Goal: Task Accomplishment & Management: Manage account settings

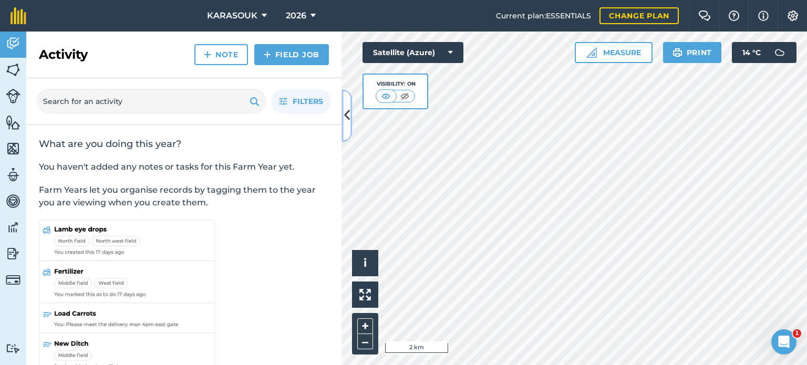
click at [345, 102] on button at bounding box center [346, 115] width 11 height 53
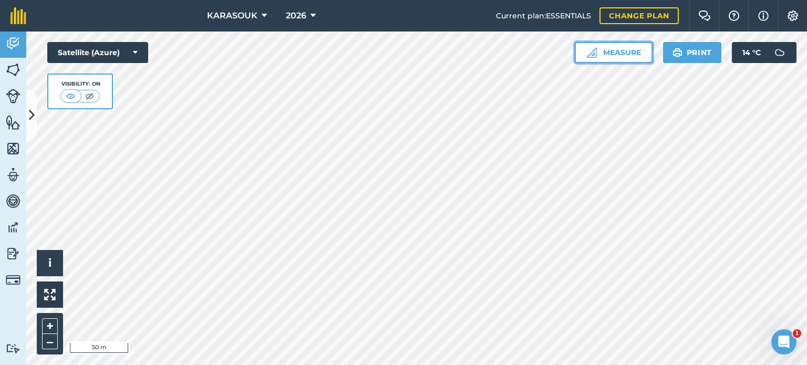
click at [578, 56] on button "Measure" at bounding box center [614, 52] width 78 height 21
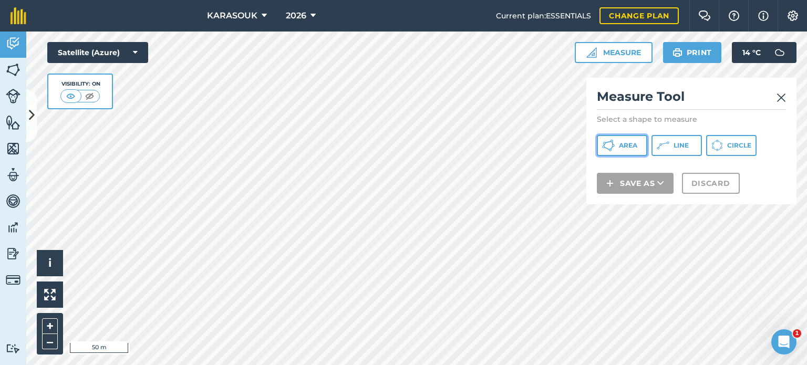
click at [622, 140] on button "Area" at bounding box center [622, 145] width 50 height 21
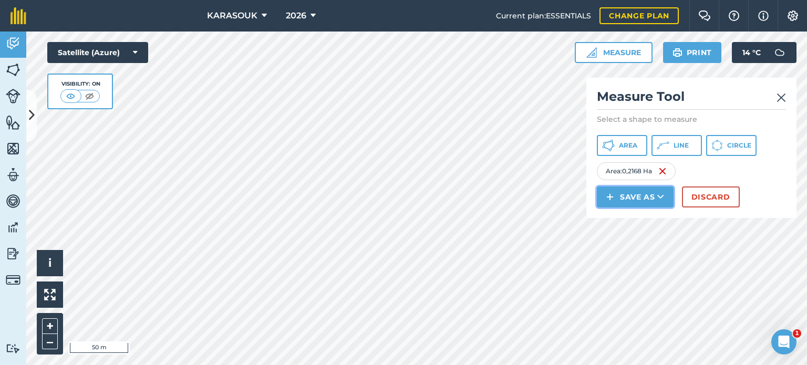
click at [618, 194] on button "Save as" at bounding box center [635, 196] width 77 height 21
click at [623, 217] on link "Field" at bounding box center [635, 220] width 74 height 23
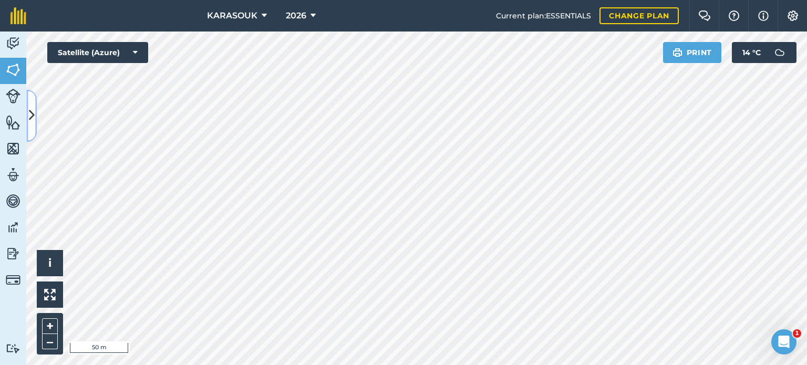
click at [34, 117] on icon at bounding box center [32, 116] width 6 height 18
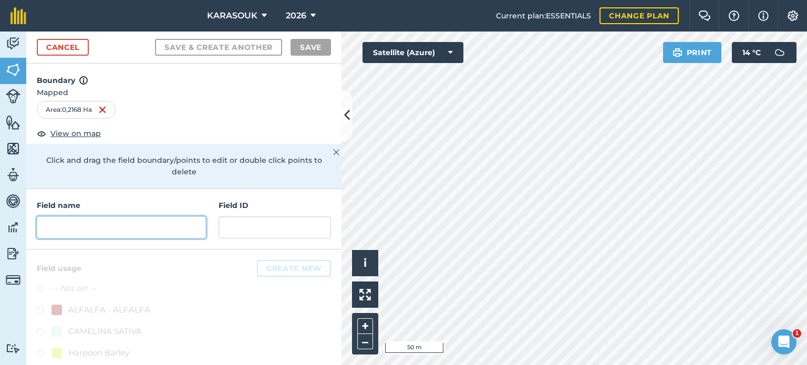
click at [111, 225] on input "text" at bounding box center [121, 227] width 169 height 22
click at [110, 224] on input "text" at bounding box center [121, 227] width 169 height 22
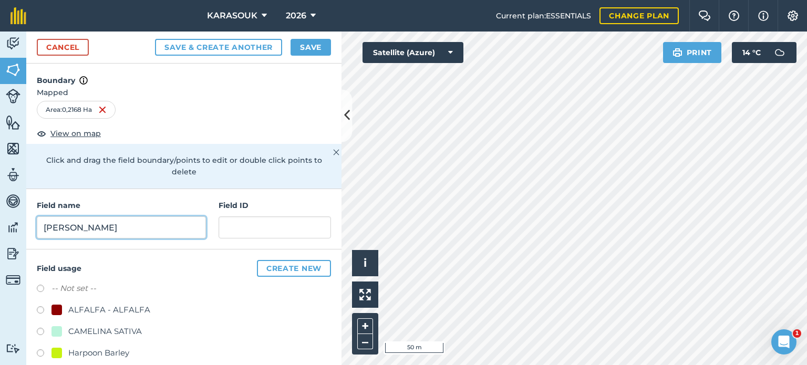
type input "[PERSON_NAME]"
click at [208, 286] on div "-- Not set --" at bounding box center [184, 289] width 294 height 15
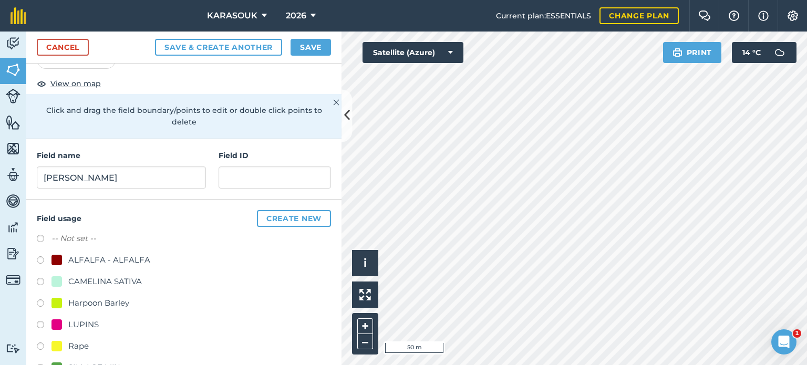
scroll to position [53, 0]
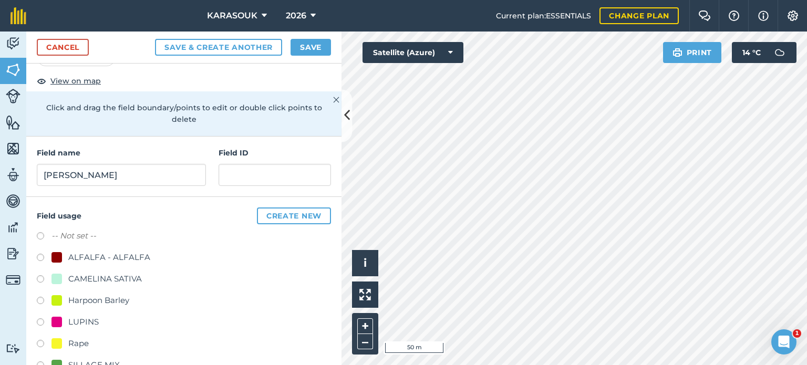
click at [128, 275] on div "CAMELINA SATIVA" at bounding box center [105, 279] width 74 height 13
radio input "true"
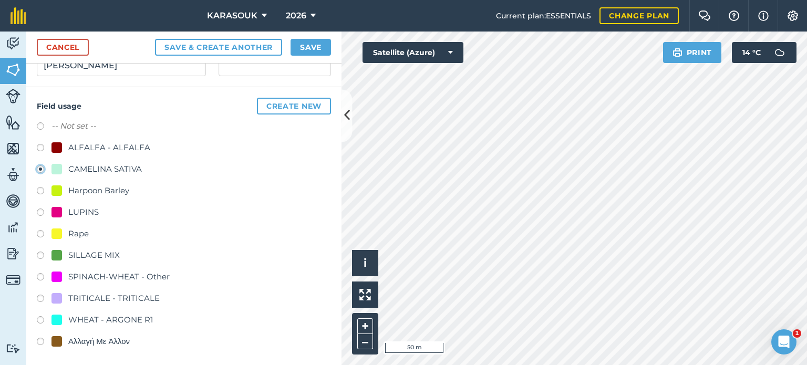
scroll to position [163, 0]
click at [299, 50] on button "Save" at bounding box center [311, 47] width 40 height 17
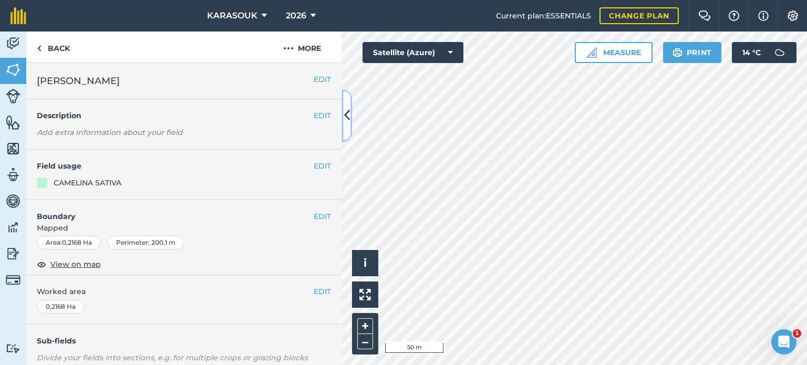
click at [347, 107] on icon at bounding box center [347, 116] width 6 height 18
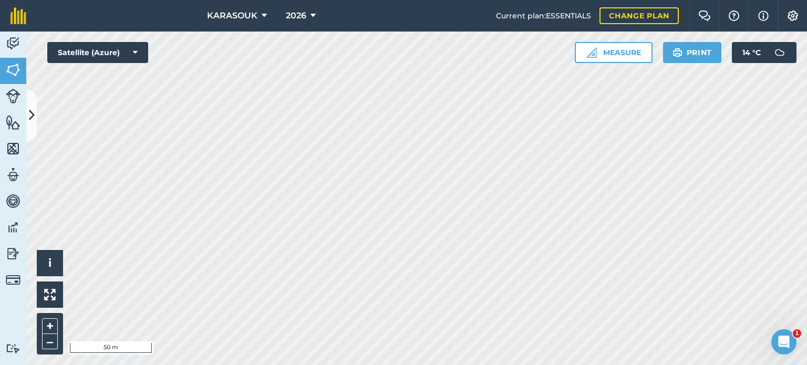
click at [296, 100] on div at bounding box center [416, 199] width 781 height 334
click at [589, 52] on img at bounding box center [591, 52] width 11 height 11
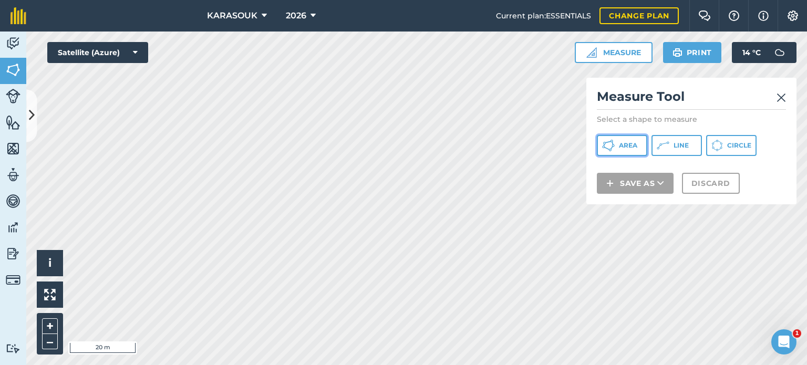
click at [615, 140] on button "Area" at bounding box center [622, 145] width 50 height 21
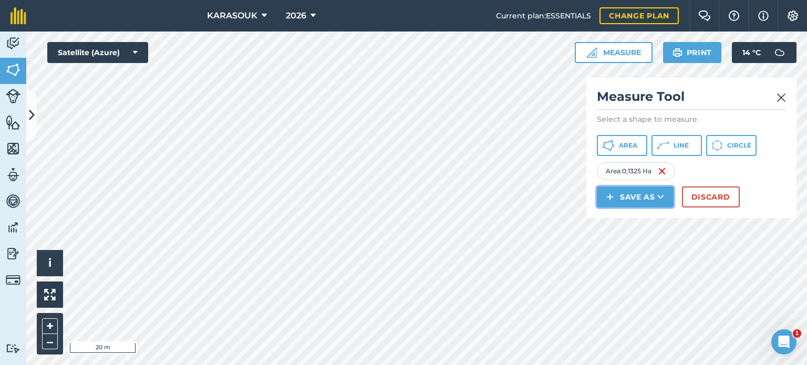
click at [635, 194] on button "Save as" at bounding box center [635, 196] width 77 height 21
click at [627, 219] on link "Field" at bounding box center [635, 220] width 74 height 23
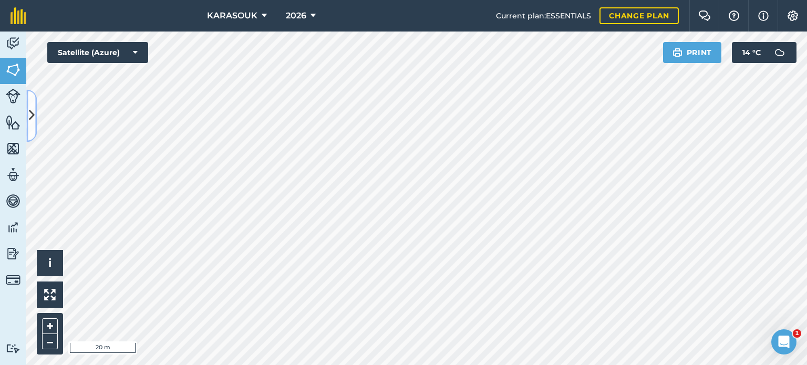
click at [31, 109] on icon at bounding box center [32, 116] width 6 height 18
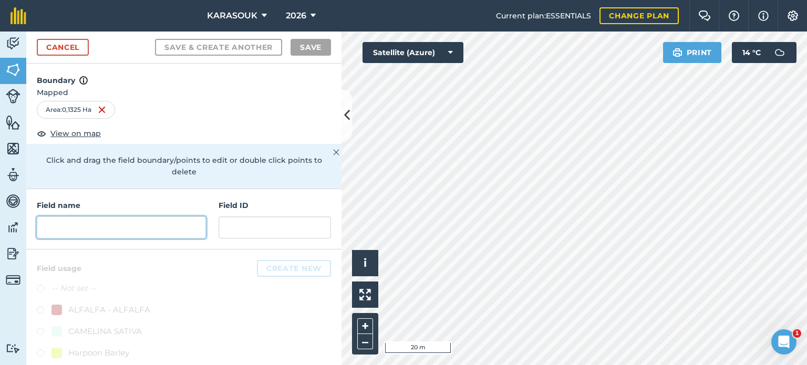
click at [101, 223] on input "text" at bounding box center [121, 227] width 169 height 22
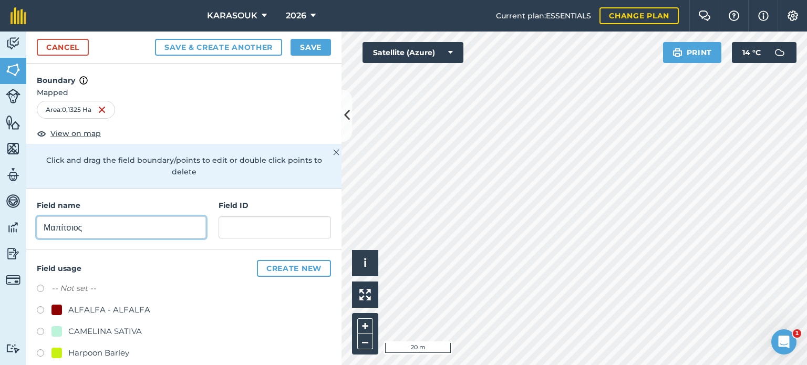
type input "Μαπίτσιος"
click at [76, 329] on div "CAMELINA SATIVA" at bounding box center [105, 331] width 74 height 13
radio input "true"
click at [311, 43] on button "Save" at bounding box center [311, 47] width 40 height 17
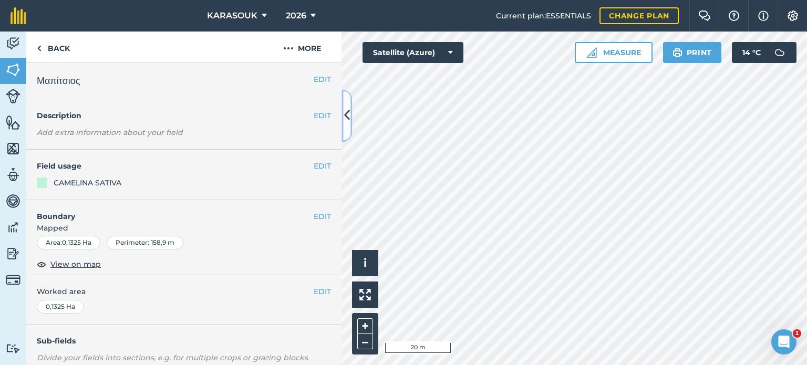
click at [347, 119] on icon at bounding box center [347, 116] width 6 height 18
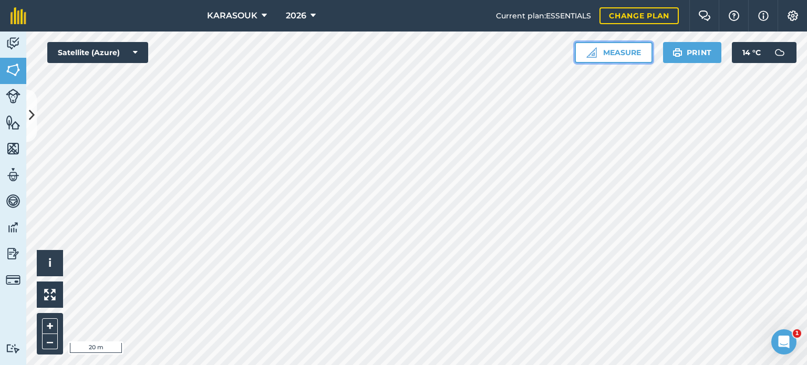
click at [599, 51] on button "Measure" at bounding box center [614, 52] width 78 height 21
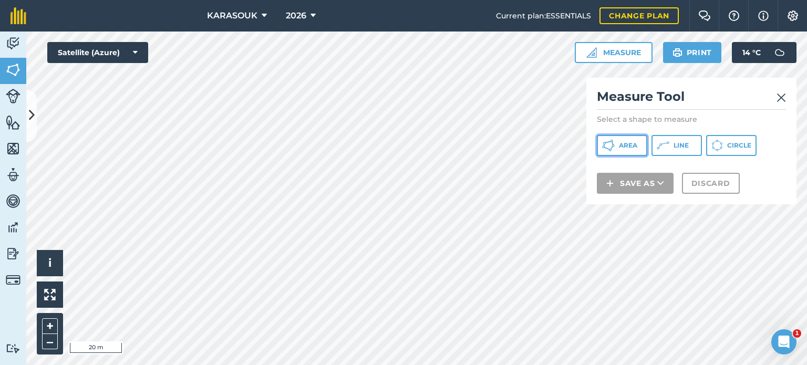
click at [624, 140] on button "Area" at bounding box center [622, 145] width 50 height 21
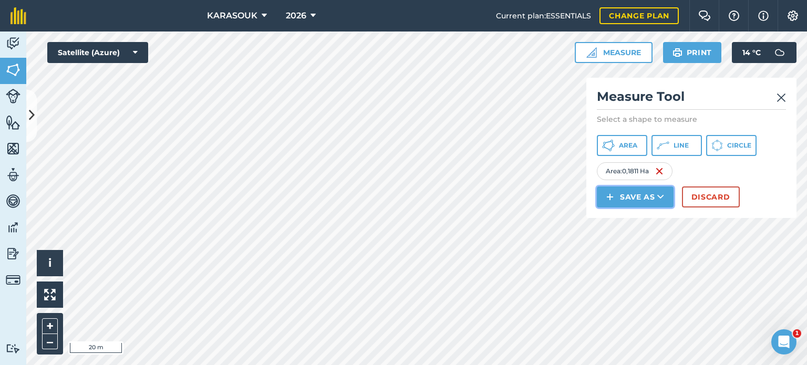
click at [628, 194] on button "Save as" at bounding box center [635, 196] width 77 height 21
click at [626, 218] on link "Field" at bounding box center [635, 220] width 74 height 23
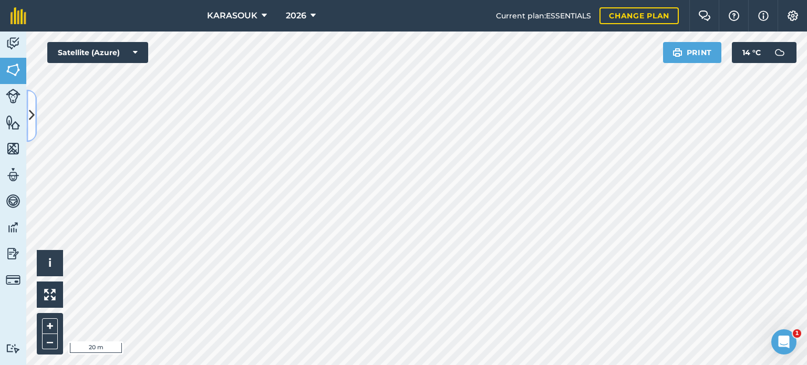
click at [29, 117] on icon at bounding box center [32, 116] width 6 height 18
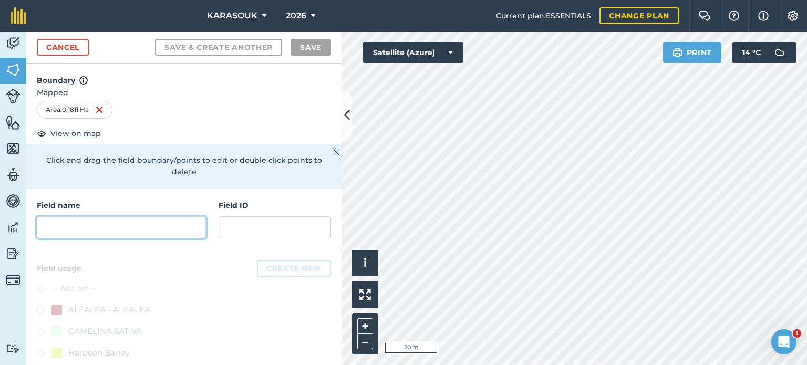
click at [93, 226] on input "text" at bounding box center [121, 227] width 169 height 22
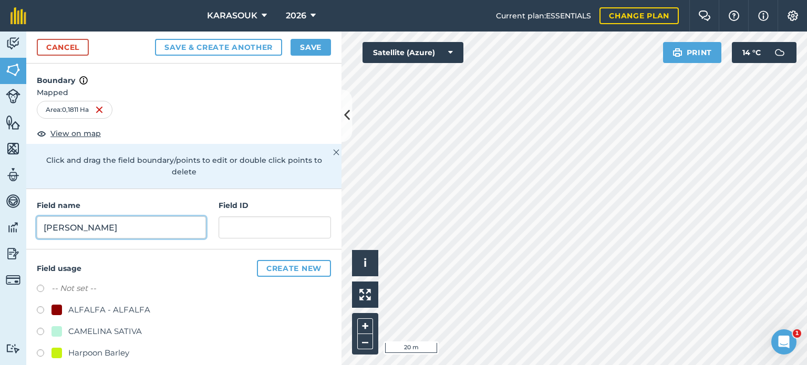
type input "[PERSON_NAME]"
click at [103, 332] on div "CAMELINA SATIVA" at bounding box center [105, 331] width 74 height 13
radio input "true"
click at [307, 43] on button "Save" at bounding box center [311, 47] width 40 height 17
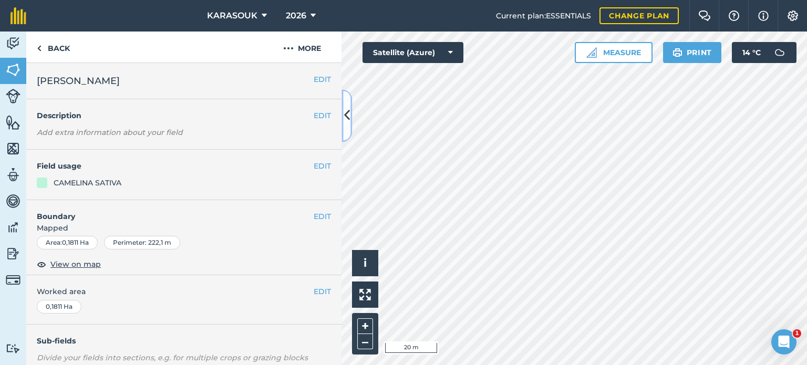
click at [351, 115] on button at bounding box center [346, 115] width 11 height 53
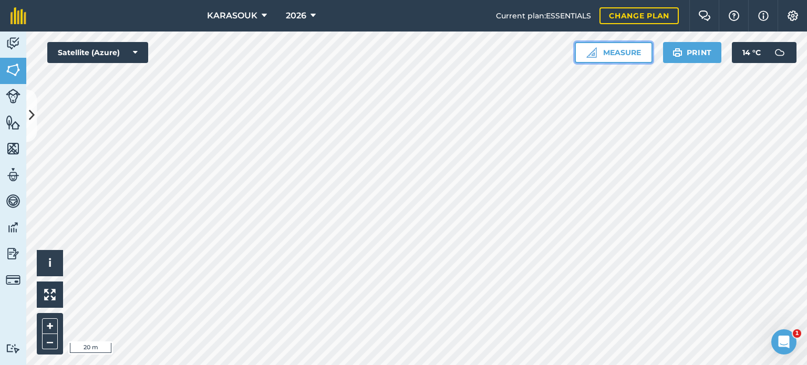
click at [627, 52] on button "Measure" at bounding box center [614, 52] width 78 height 21
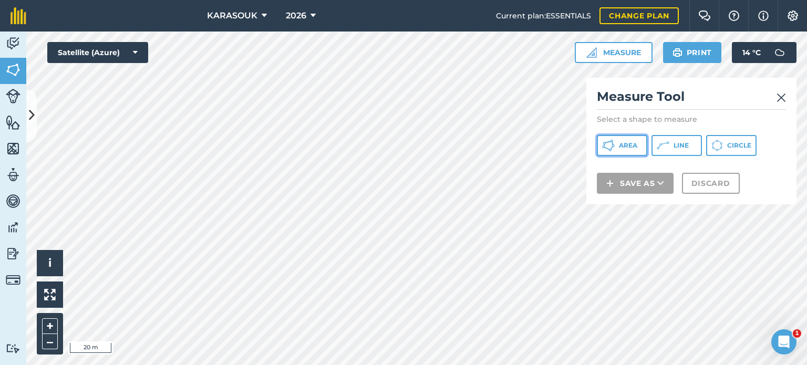
click at [621, 147] on span "Area" at bounding box center [628, 145] width 18 height 8
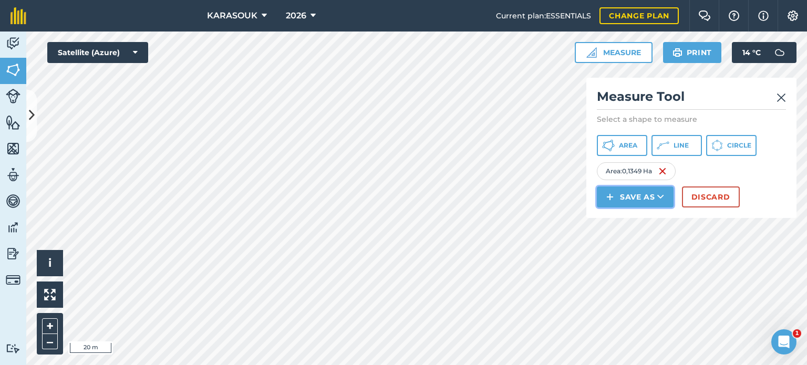
click at [630, 193] on button "Save as" at bounding box center [635, 196] width 77 height 21
click at [621, 218] on link "Field" at bounding box center [635, 220] width 74 height 23
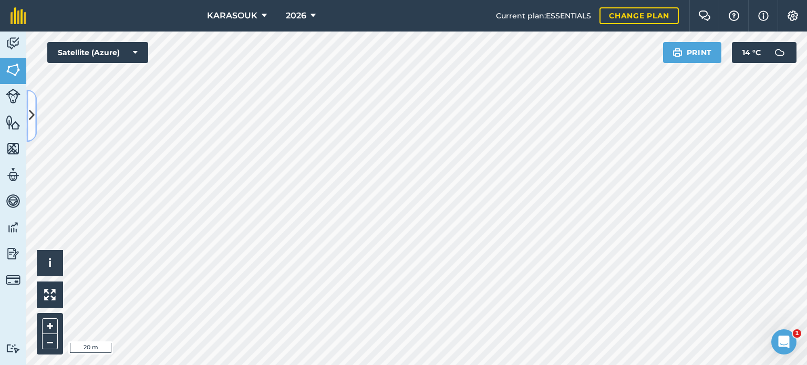
click at [29, 119] on icon at bounding box center [32, 116] width 6 height 18
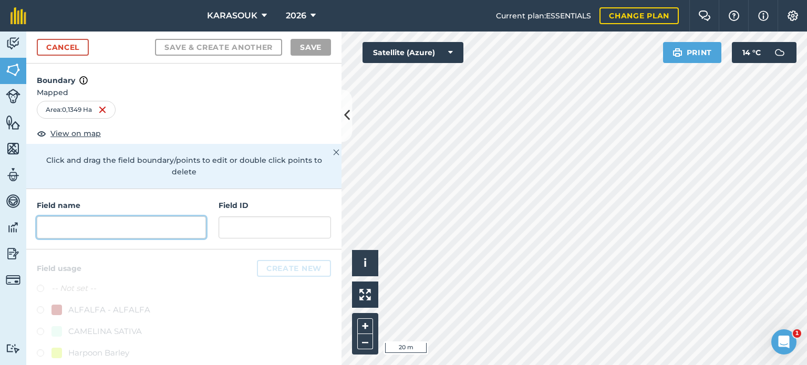
click at [111, 224] on input "text" at bounding box center [121, 227] width 169 height 22
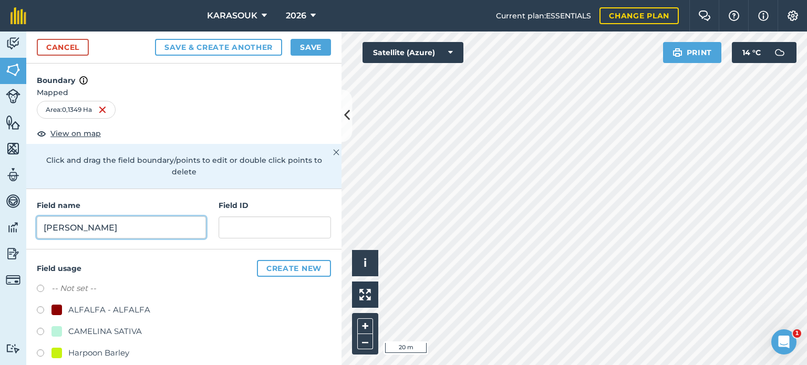
type input "[PERSON_NAME]"
click at [84, 327] on div "CAMELINA SATIVA" at bounding box center [105, 331] width 74 height 13
radio input "true"
click at [305, 47] on button "Save" at bounding box center [311, 47] width 40 height 17
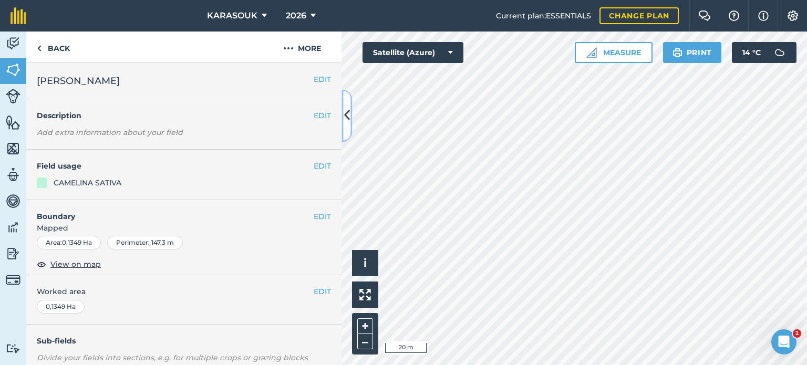
click at [350, 122] on button at bounding box center [346, 115] width 11 height 53
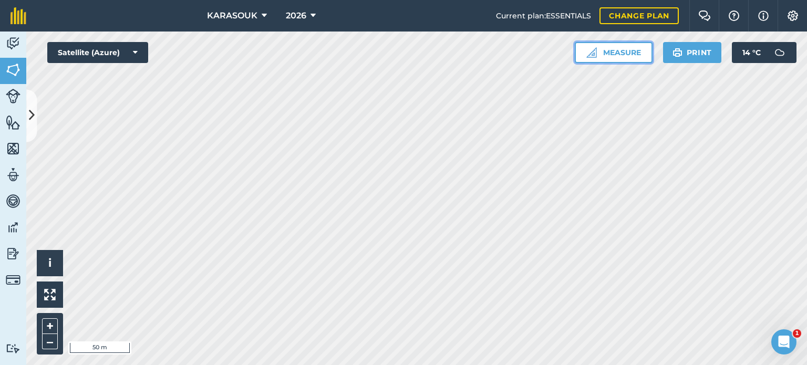
click at [610, 50] on button "Measure" at bounding box center [614, 52] width 78 height 21
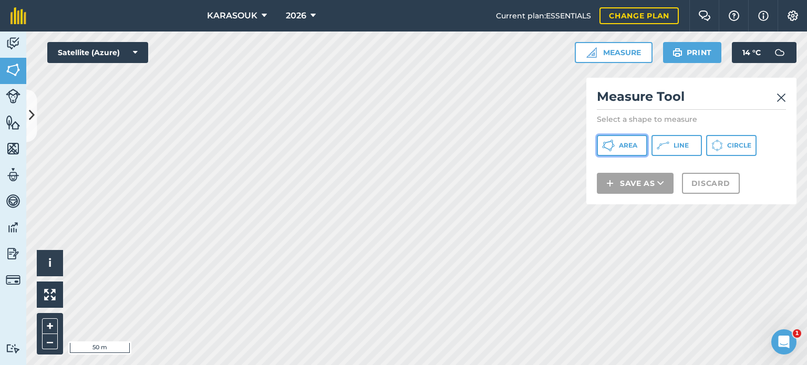
click at [620, 144] on span "Area" at bounding box center [628, 145] width 18 height 8
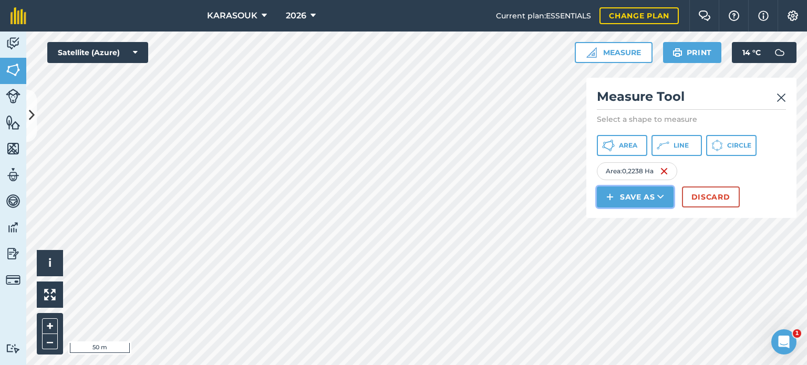
click at [641, 195] on button "Save as" at bounding box center [635, 196] width 77 height 21
click at [632, 219] on link "Field" at bounding box center [635, 220] width 74 height 23
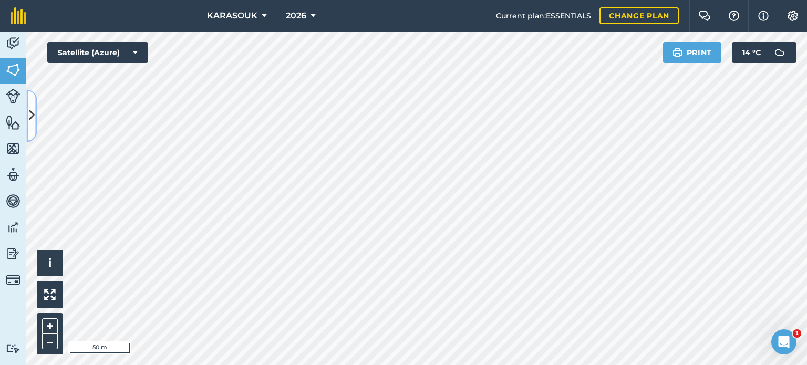
click at [36, 122] on button at bounding box center [31, 115] width 11 height 53
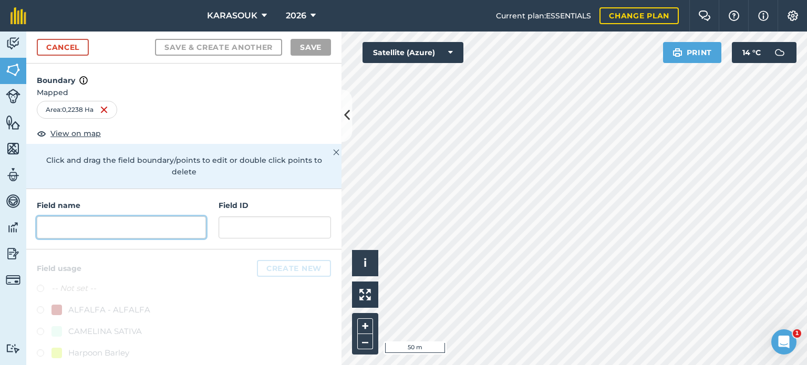
click at [106, 222] on input "text" at bounding box center [121, 227] width 169 height 22
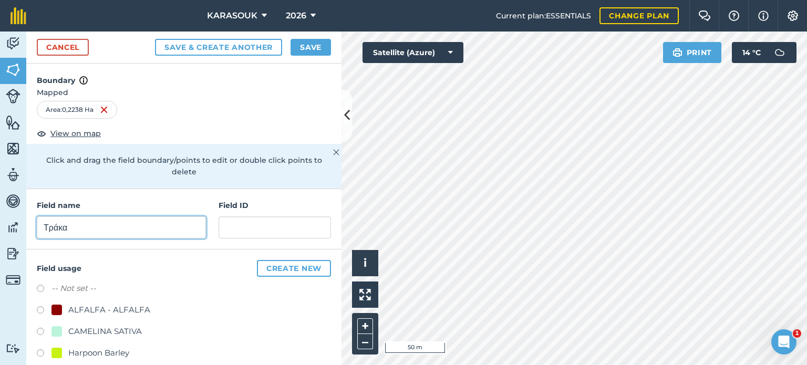
type input "Τράκα"
click at [78, 329] on div "CAMELINA SATIVA" at bounding box center [105, 331] width 74 height 13
radio input "true"
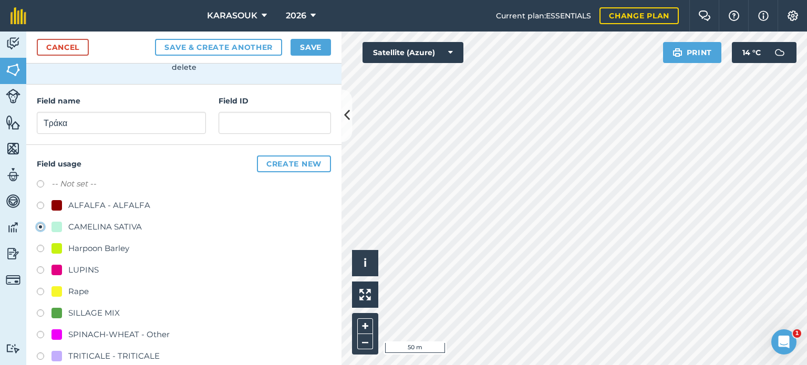
scroll to position [105, 0]
click at [310, 47] on button "Save" at bounding box center [311, 47] width 40 height 17
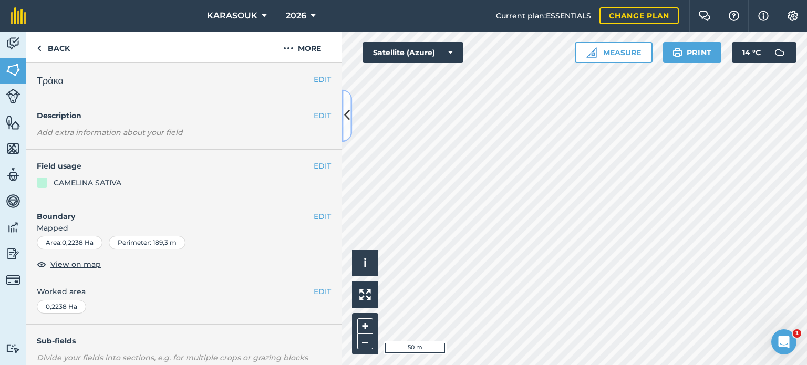
click at [345, 117] on icon at bounding box center [347, 116] width 6 height 18
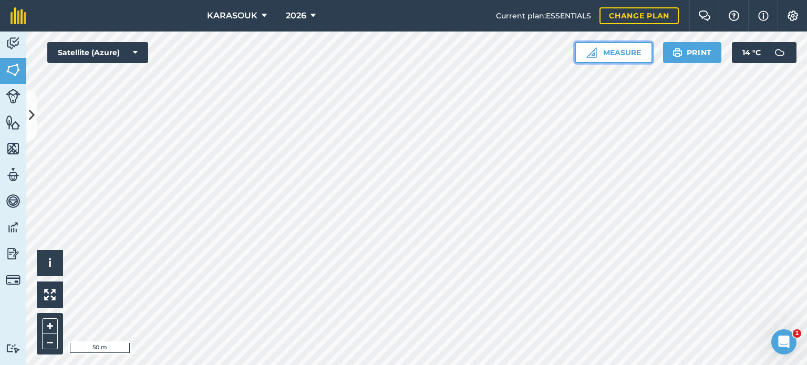
click at [620, 56] on button "Measure" at bounding box center [614, 52] width 78 height 21
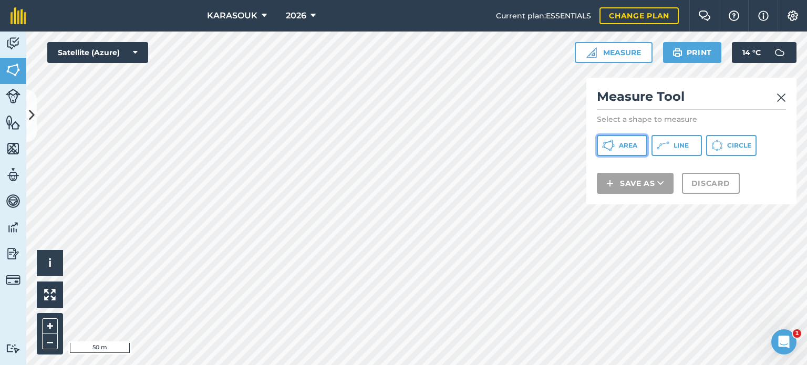
click at [616, 144] on button "Area" at bounding box center [622, 145] width 50 height 21
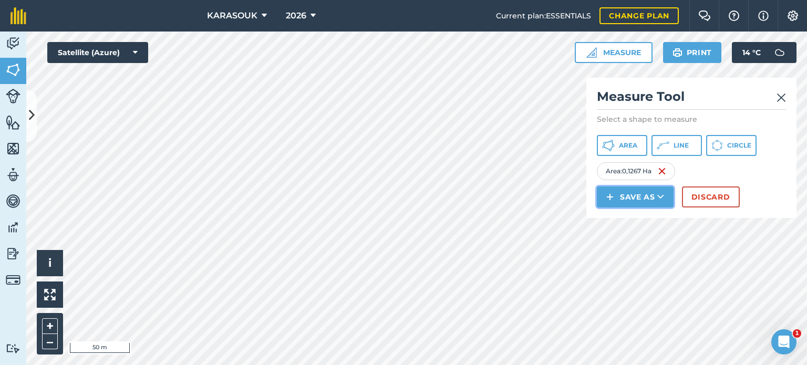
click at [636, 193] on button "Save as" at bounding box center [635, 196] width 77 height 21
click at [620, 218] on link "Field" at bounding box center [635, 220] width 74 height 23
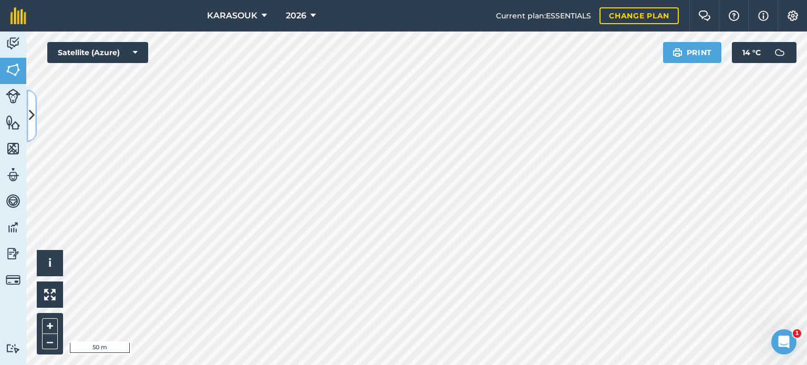
click at [33, 123] on icon at bounding box center [32, 116] width 6 height 18
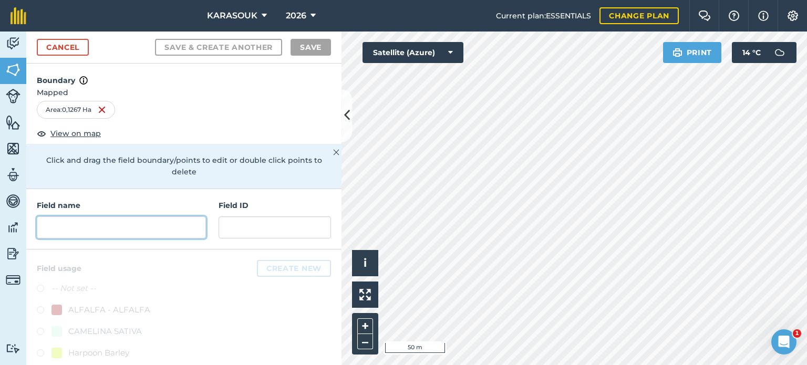
click at [100, 223] on input "text" at bounding box center [121, 227] width 169 height 22
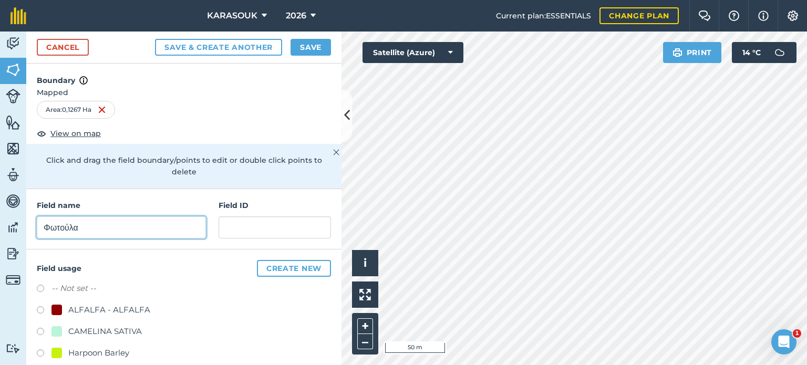
type input "Φωτούλα"
click at [40, 328] on label at bounding box center [44, 333] width 15 height 11
radio input "true"
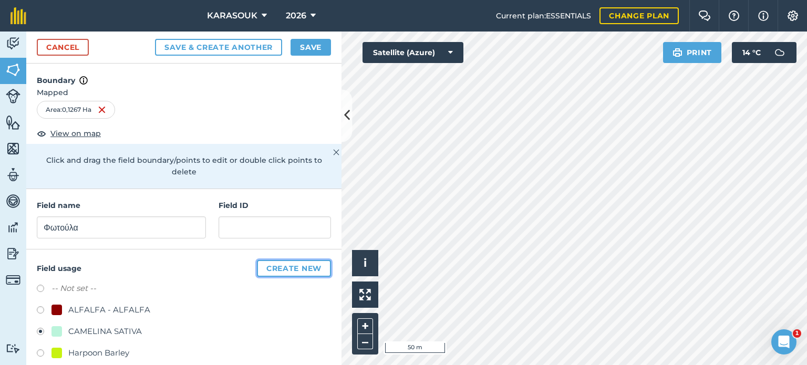
click at [274, 266] on button "Create new" at bounding box center [294, 268] width 74 height 17
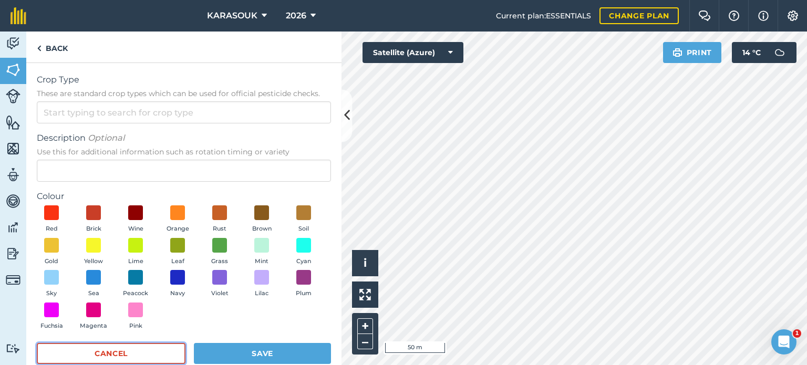
click at [117, 352] on button "Cancel" at bounding box center [111, 353] width 149 height 21
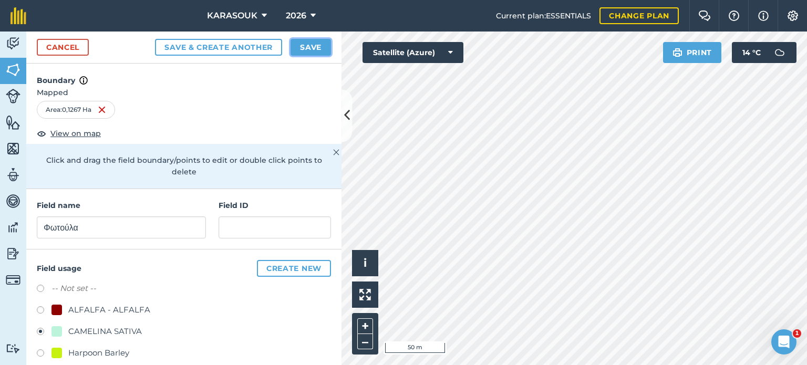
click at [302, 45] on button "Save" at bounding box center [311, 47] width 40 height 17
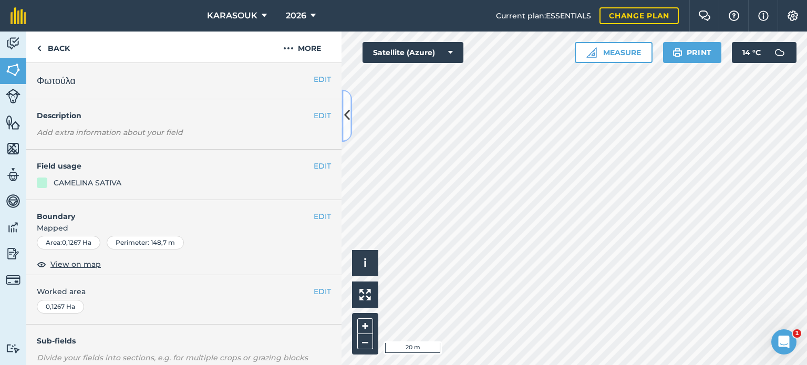
click at [349, 112] on icon at bounding box center [347, 116] width 6 height 18
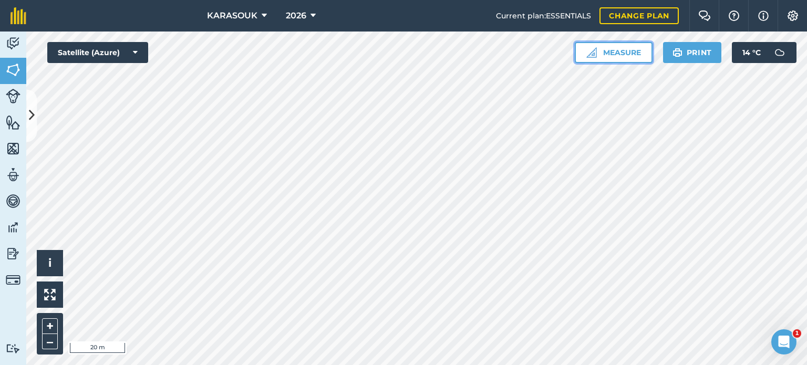
click at [611, 54] on button "Measure" at bounding box center [614, 52] width 78 height 21
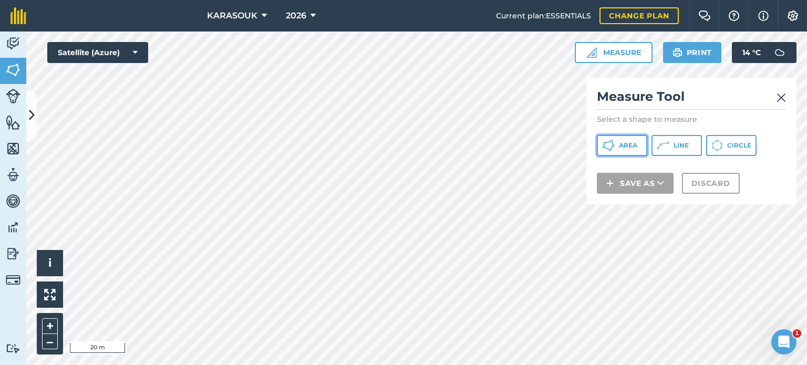
click at [621, 145] on span "Area" at bounding box center [628, 145] width 18 height 8
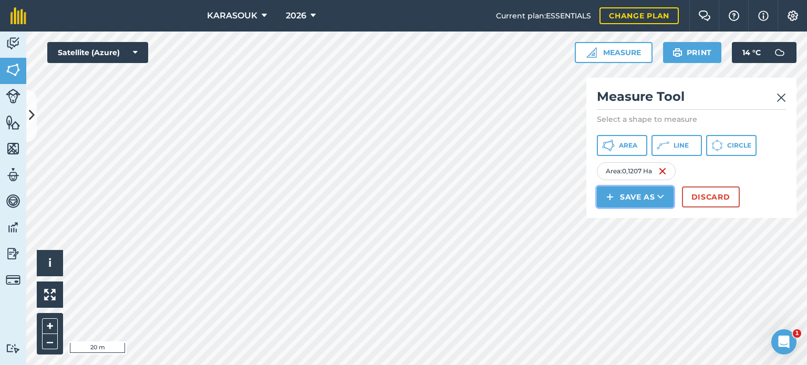
click at [638, 191] on button "Save as" at bounding box center [635, 196] width 77 height 21
click at [640, 219] on link "Field" at bounding box center [635, 220] width 74 height 23
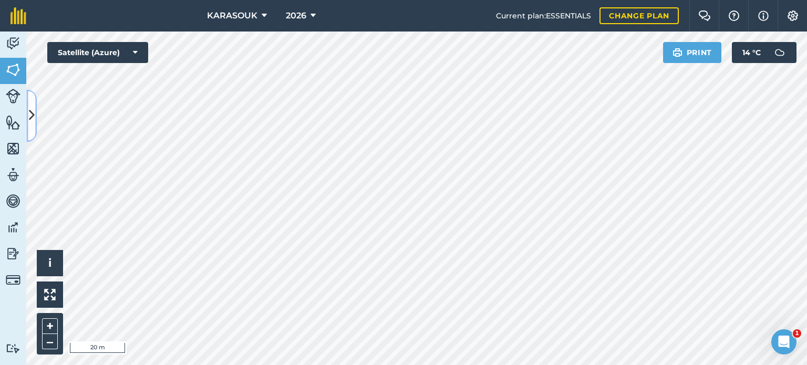
click at [32, 130] on button at bounding box center [31, 115] width 11 height 53
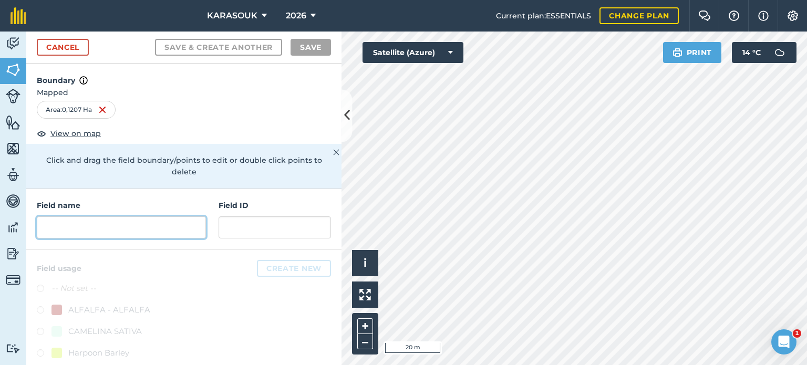
click at [123, 227] on input "text" at bounding box center [121, 227] width 169 height 22
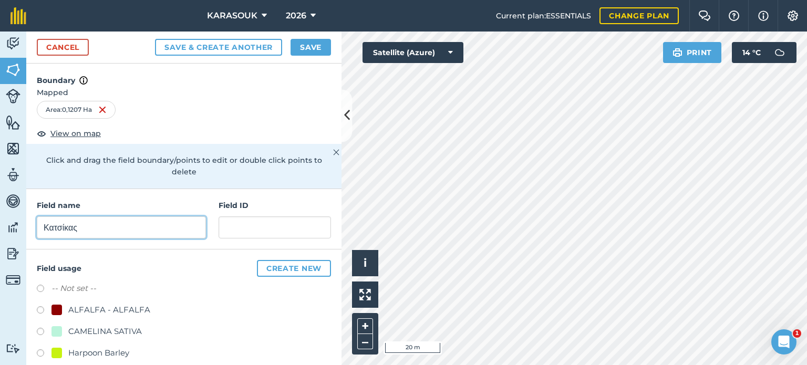
type input "Κατσίκας"
click at [133, 328] on div "CAMELINA SATIVA" at bounding box center [105, 331] width 74 height 13
radio input "true"
click at [318, 43] on button "Save" at bounding box center [311, 47] width 40 height 17
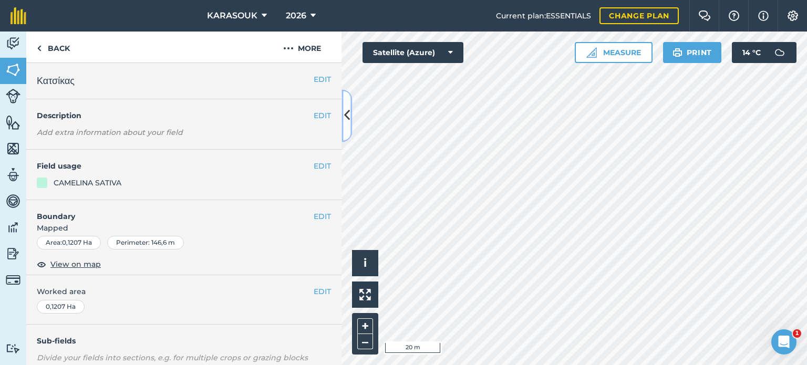
click at [350, 125] on button at bounding box center [346, 115] width 11 height 53
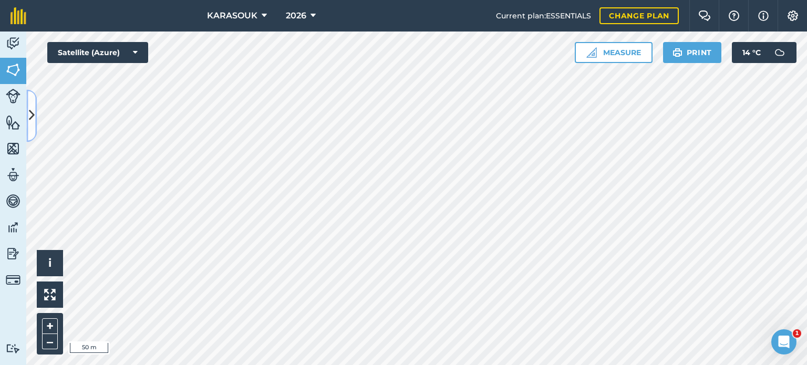
click at [32, 115] on icon at bounding box center [32, 116] width 6 height 18
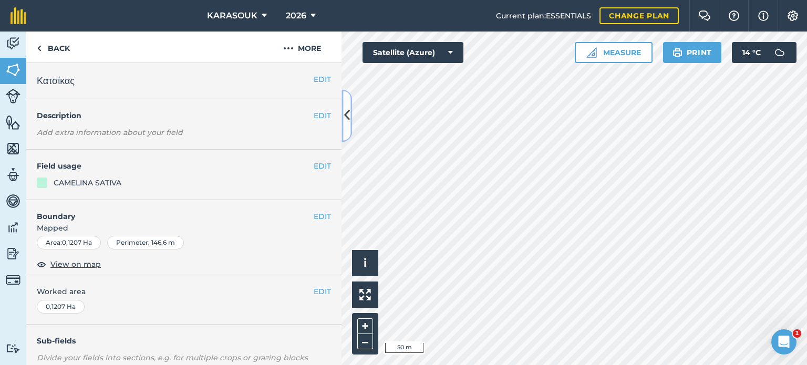
click at [343, 102] on button at bounding box center [346, 115] width 11 height 53
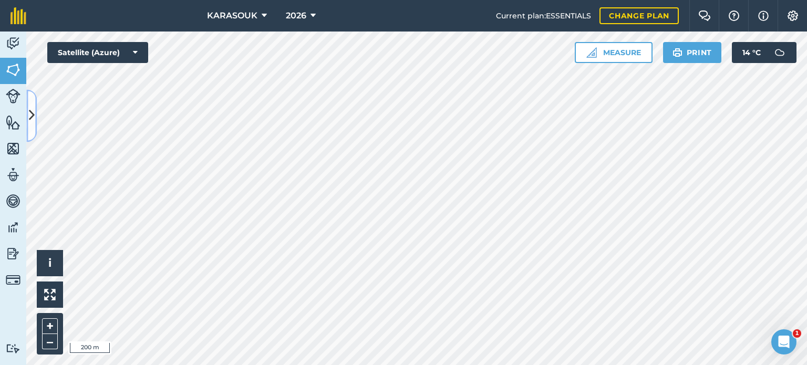
click at [30, 114] on icon at bounding box center [32, 116] width 6 height 18
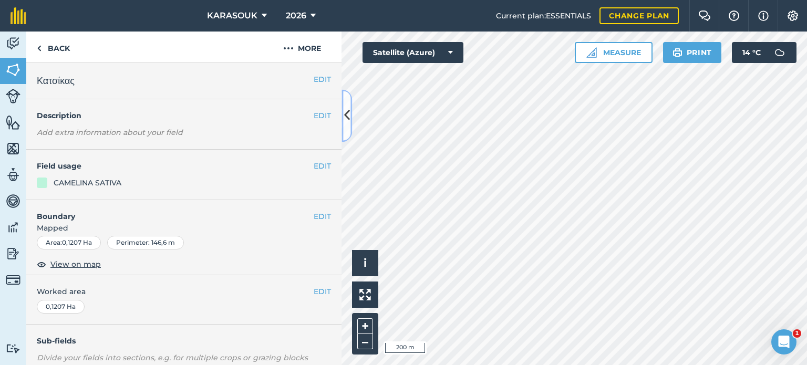
click at [344, 111] on icon at bounding box center [347, 116] width 6 height 18
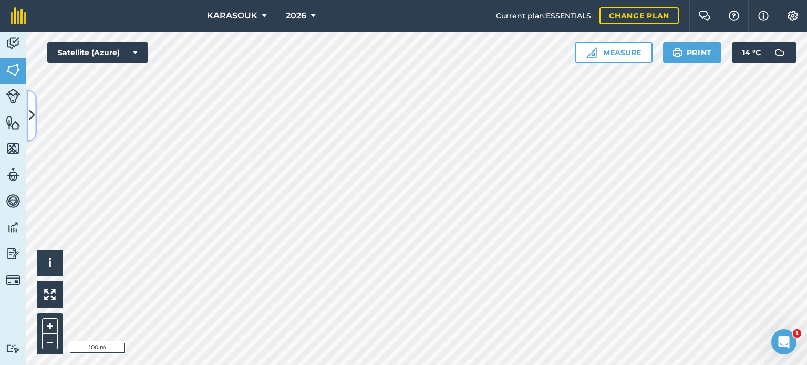
click at [32, 119] on icon at bounding box center [32, 116] width 6 height 18
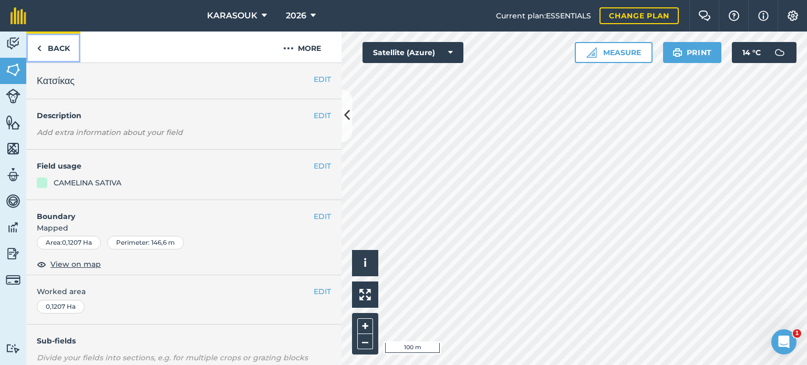
click at [37, 47] on img at bounding box center [39, 48] width 5 height 13
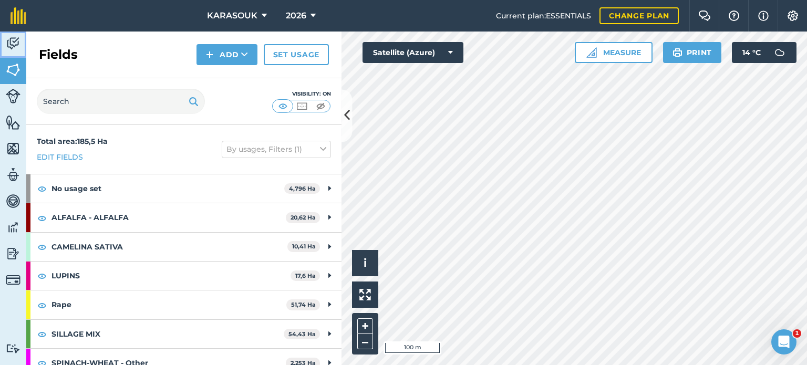
click at [14, 38] on img at bounding box center [13, 44] width 15 height 16
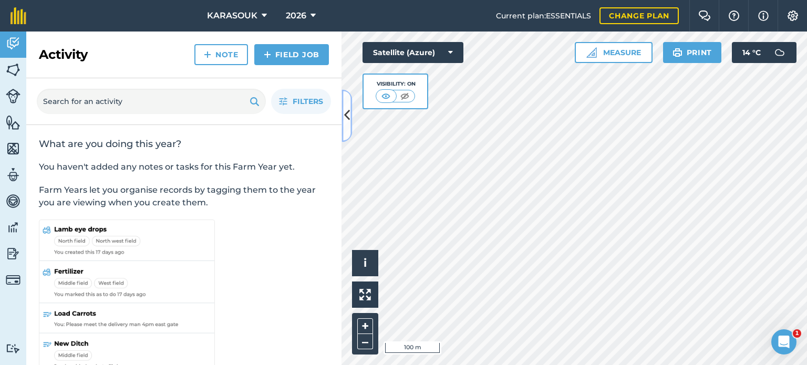
click at [346, 110] on icon at bounding box center [347, 116] width 6 height 18
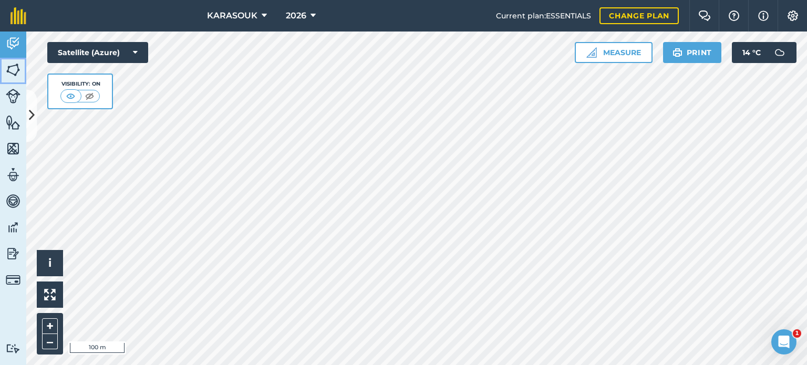
click at [12, 67] on img at bounding box center [13, 70] width 15 height 16
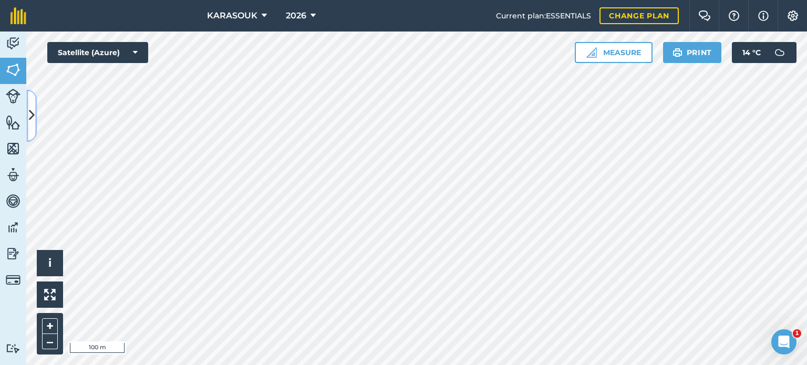
click at [36, 103] on button at bounding box center [31, 115] width 11 height 53
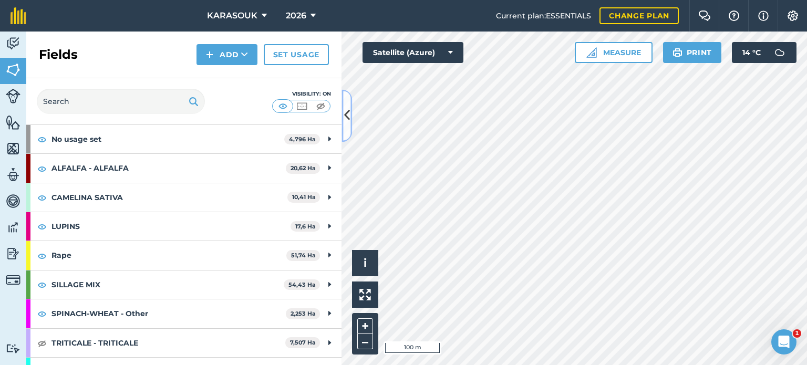
scroll to position [53, 0]
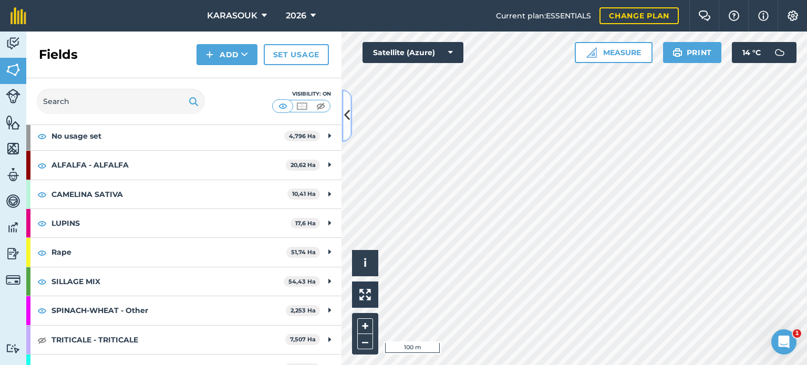
click at [345, 108] on icon at bounding box center [347, 116] width 6 height 18
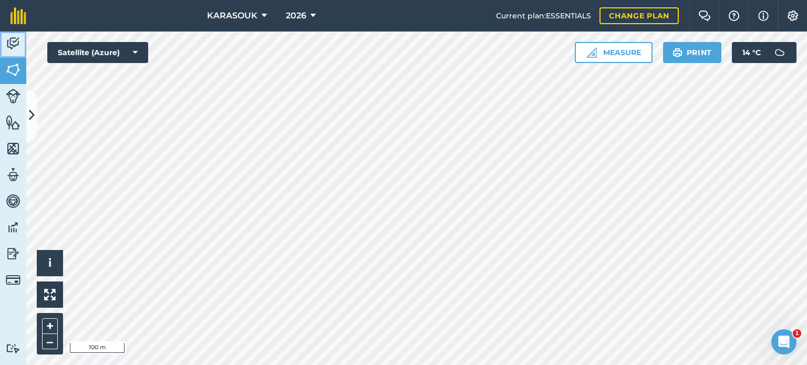
click at [14, 37] on img at bounding box center [13, 44] width 15 height 16
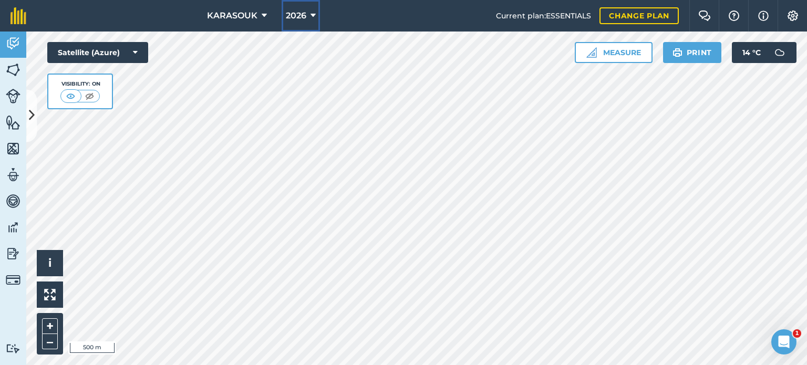
click at [293, 15] on span "2026" at bounding box center [296, 15] width 20 height 13
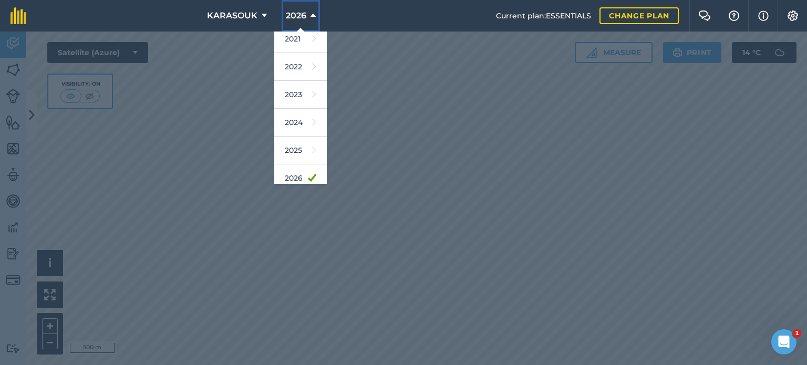
scroll to position [126, 0]
click at [300, 136] on link "2025" at bounding box center [300, 143] width 53 height 28
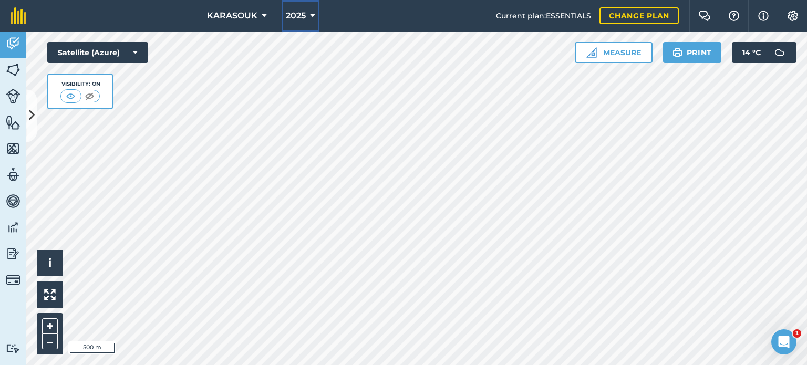
click at [294, 16] on span "2025" at bounding box center [296, 15] width 20 height 13
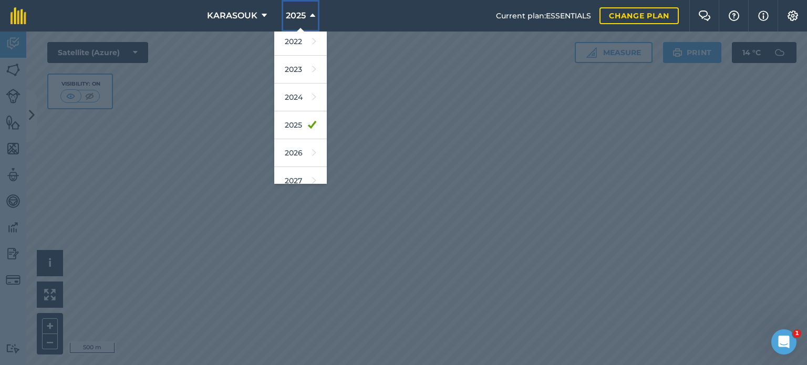
scroll to position [152, 0]
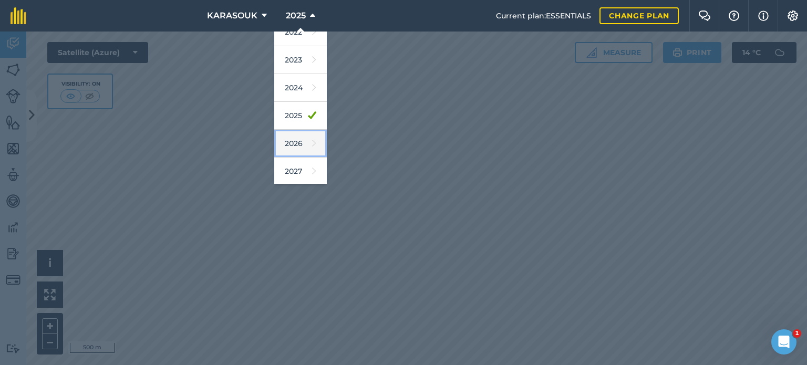
click at [302, 139] on link "2026" at bounding box center [300, 144] width 53 height 28
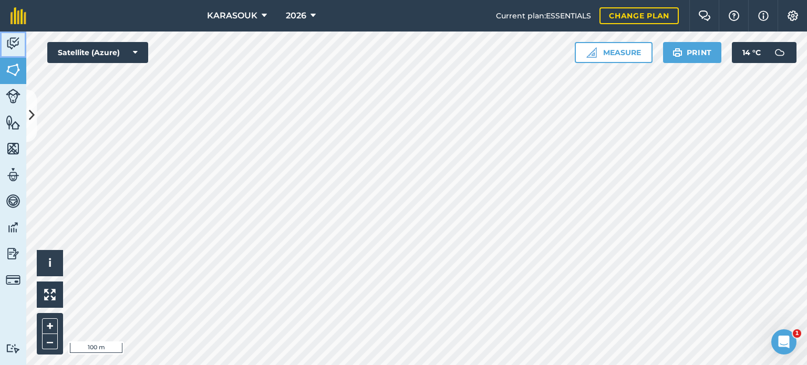
click at [18, 45] on img at bounding box center [13, 44] width 15 height 16
click at [32, 119] on icon at bounding box center [32, 116] width 6 height 18
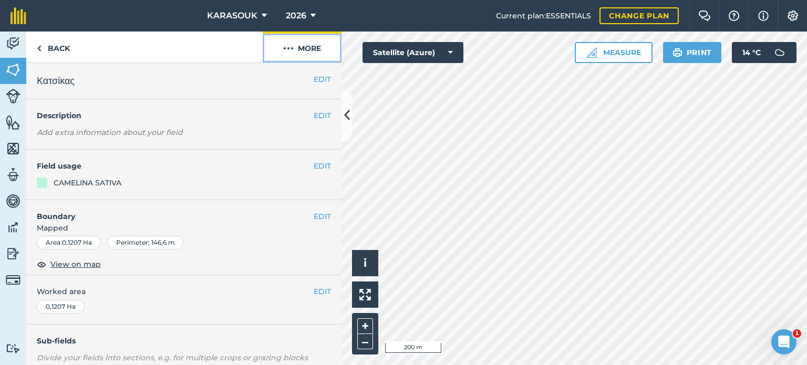
click at [294, 42] on button "More" at bounding box center [302, 47] width 79 height 31
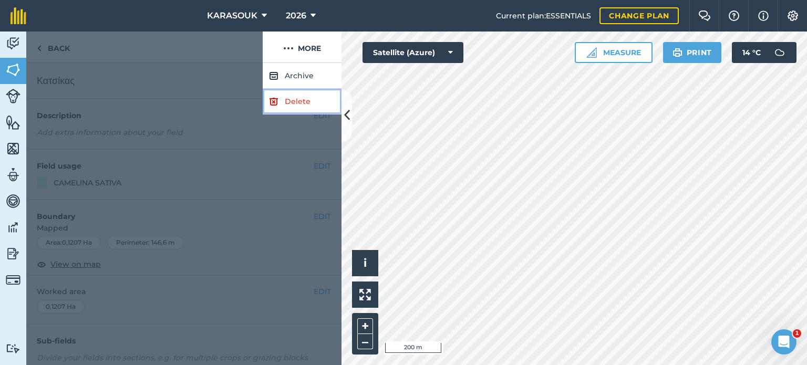
click at [296, 107] on link "Delete" at bounding box center [302, 102] width 79 height 26
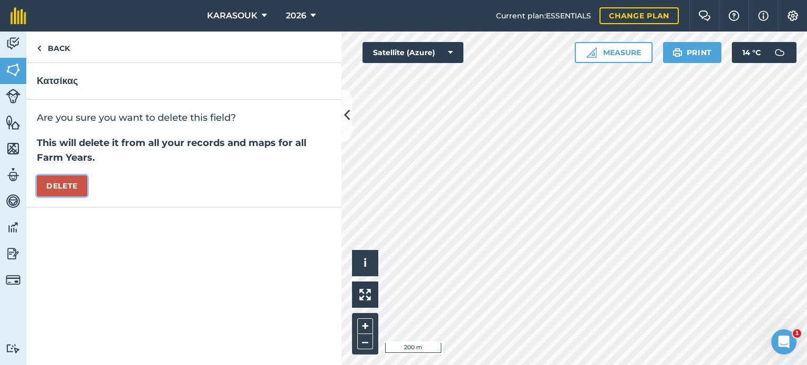
click at [53, 178] on button "Delete" at bounding box center [62, 185] width 50 height 21
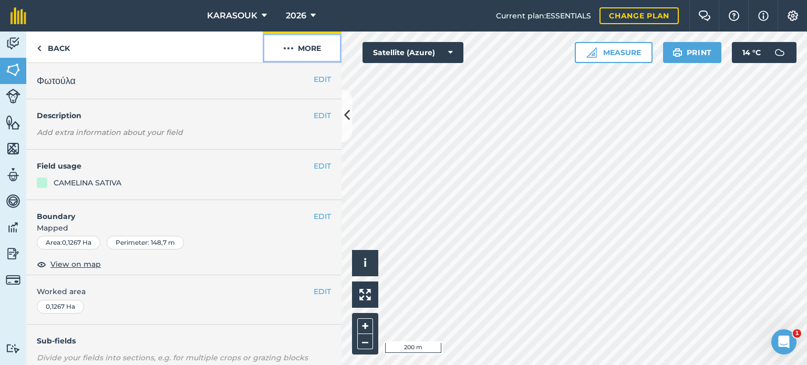
click at [313, 47] on button "More" at bounding box center [302, 47] width 79 height 31
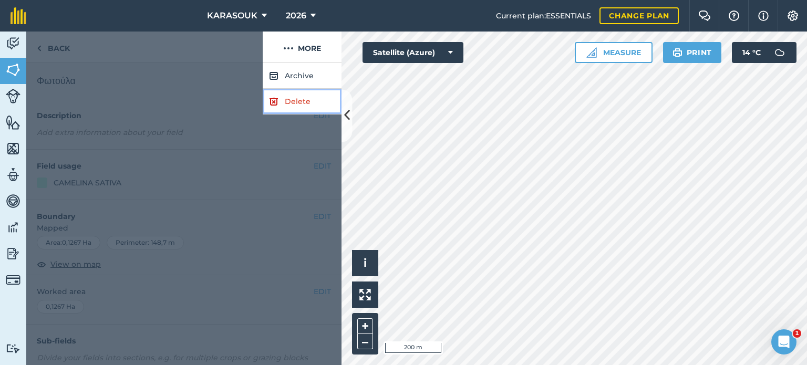
click at [277, 100] on img at bounding box center [273, 101] width 9 height 13
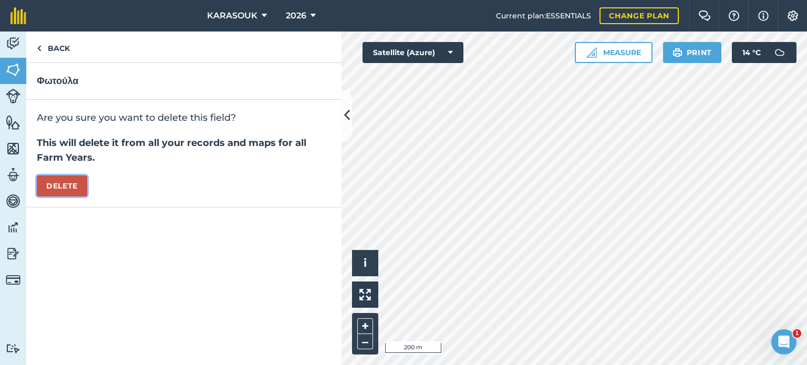
click at [77, 186] on button "Delete" at bounding box center [62, 185] width 50 height 21
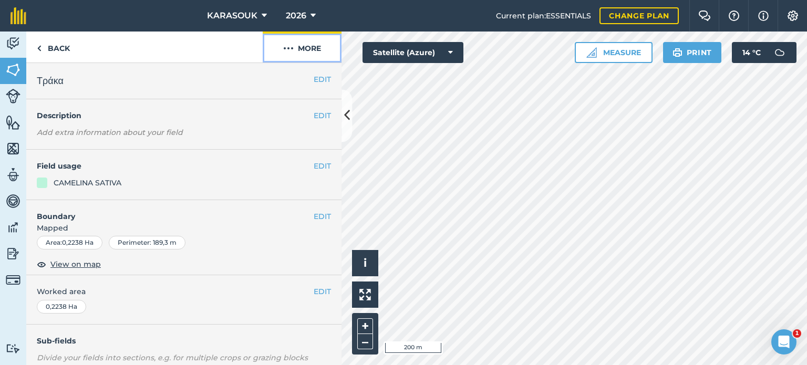
click at [296, 49] on button "More" at bounding box center [302, 47] width 79 height 31
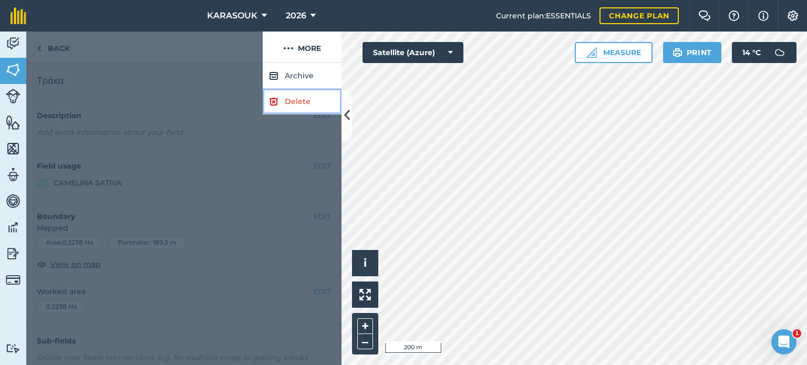
click at [294, 96] on link "Delete" at bounding box center [302, 102] width 79 height 26
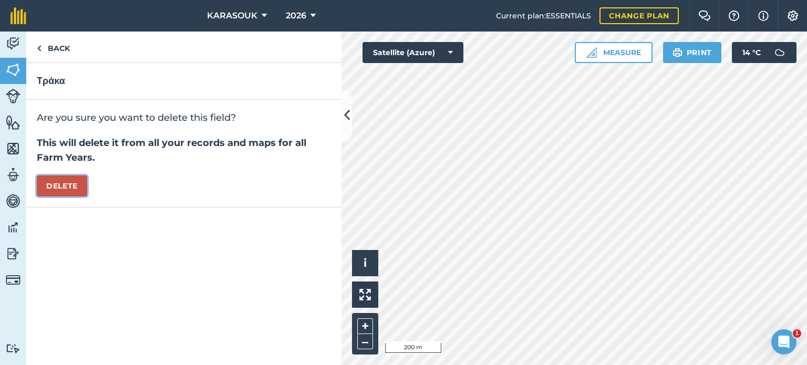
click at [72, 182] on button "Delete" at bounding box center [62, 185] width 50 height 21
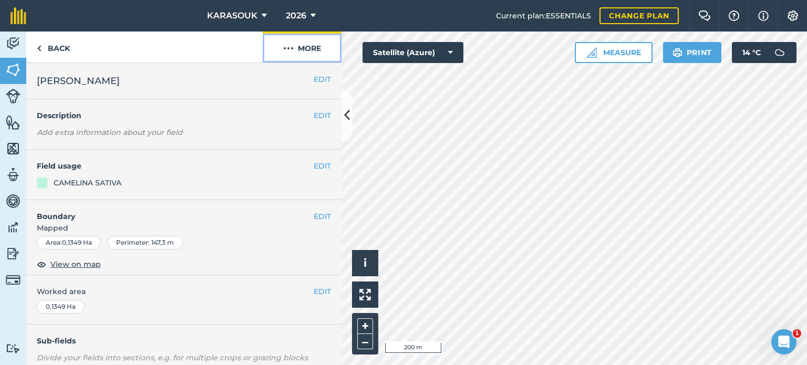
click at [313, 52] on button "More" at bounding box center [302, 47] width 79 height 31
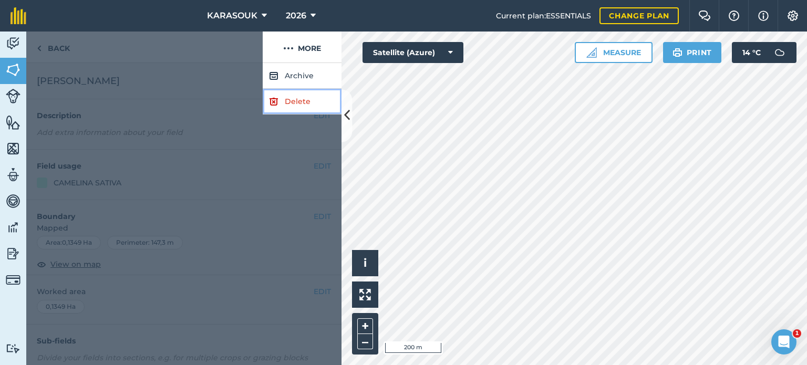
click at [304, 107] on link "Delete" at bounding box center [302, 102] width 79 height 26
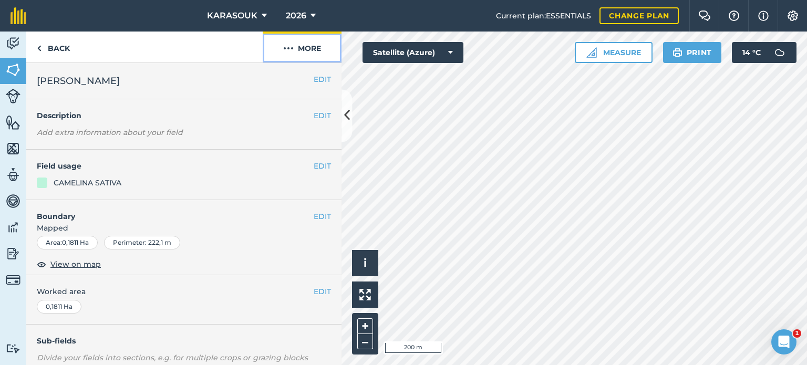
click at [316, 45] on button "More" at bounding box center [302, 47] width 79 height 31
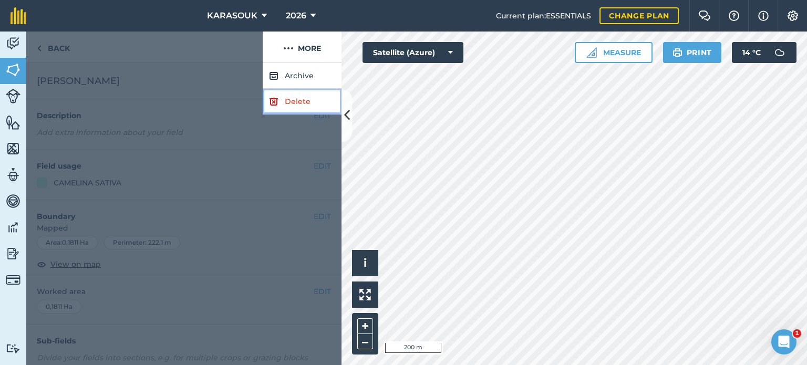
click at [302, 94] on link "Delete" at bounding box center [302, 102] width 79 height 26
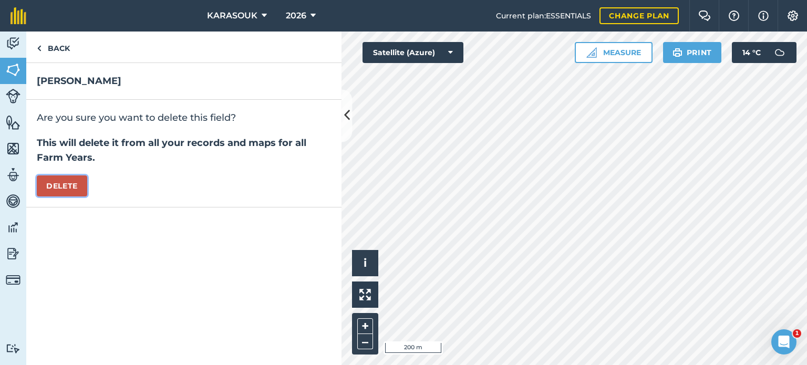
click at [65, 190] on button "Delete" at bounding box center [62, 185] width 50 height 21
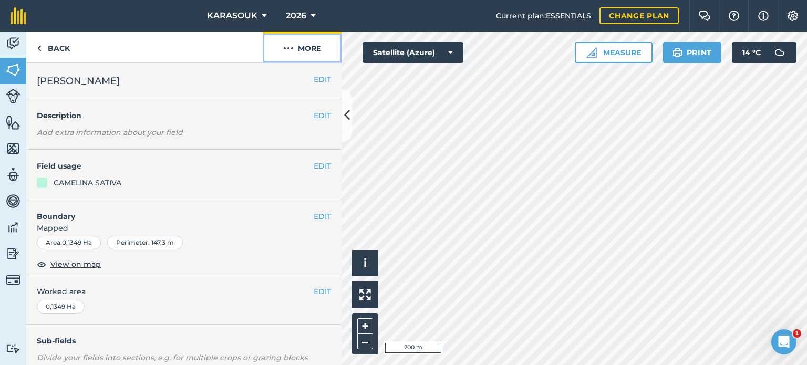
click at [307, 51] on button "More" at bounding box center [302, 47] width 79 height 31
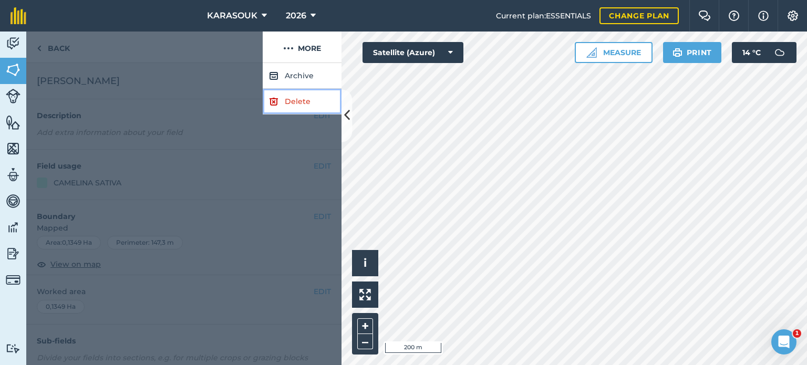
click at [303, 96] on link "Delete" at bounding box center [302, 102] width 79 height 26
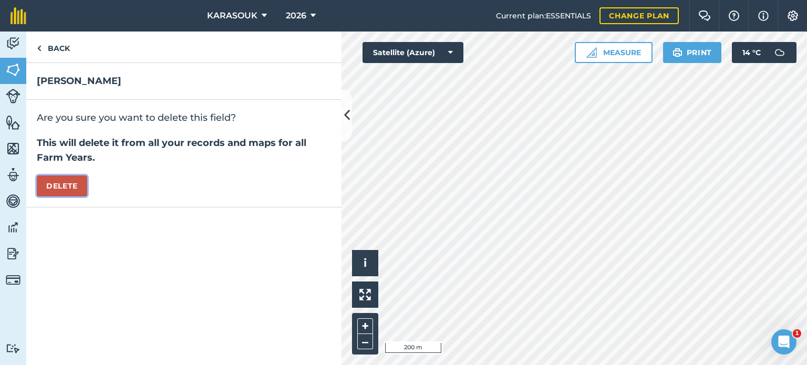
click at [74, 179] on button "Delete" at bounding box center [62, 185] width 50 height 21
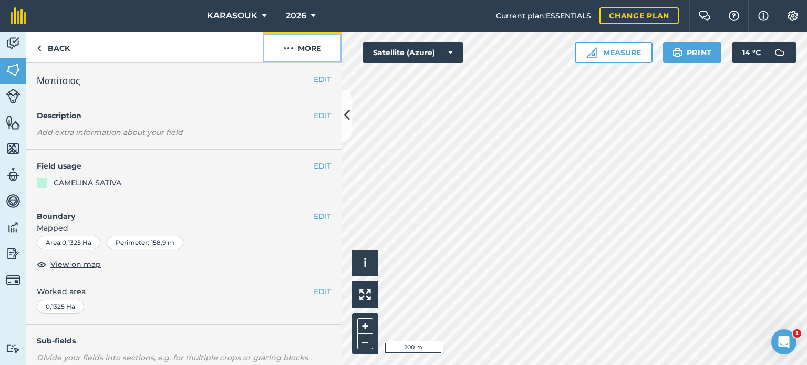
click at [302, 50] on button "More" at bounding box center [302, 47] width 79 height 31
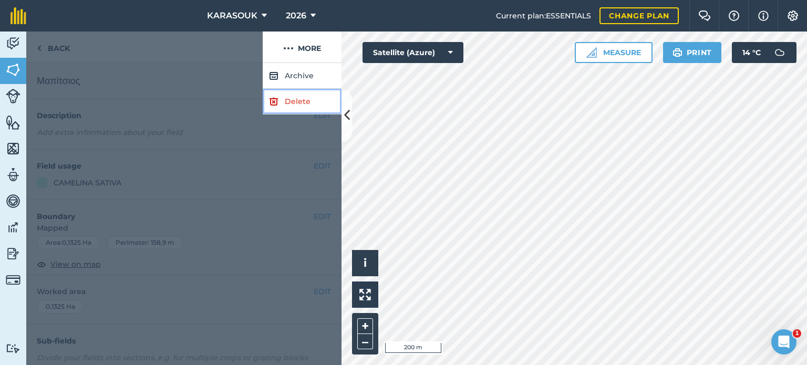
click at [293, 99] on link "Delete" at bounding box center [302, 102] width 79 height 26
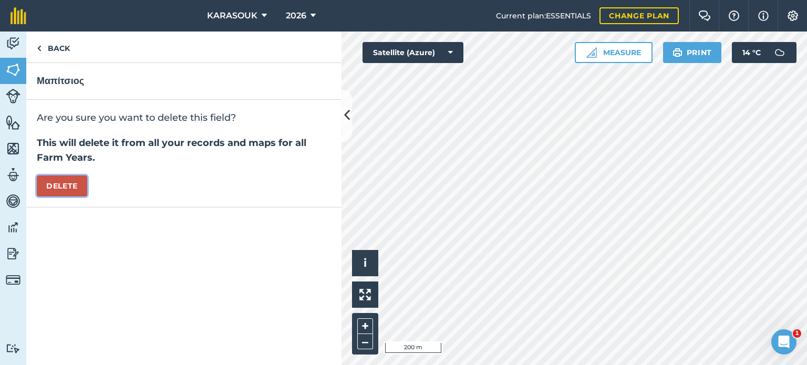
click at [72, 186] on button "Delete" at bounding box center [62, 185] width 50 height 21
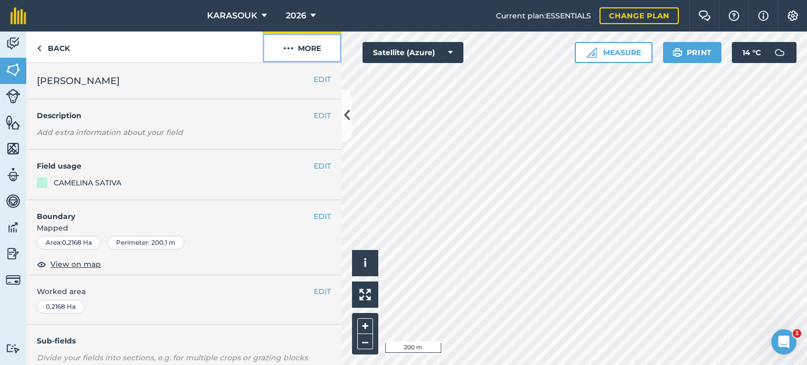
click at [303, 45] on button "More" at bounding box center [302, 47] width 79 height 31
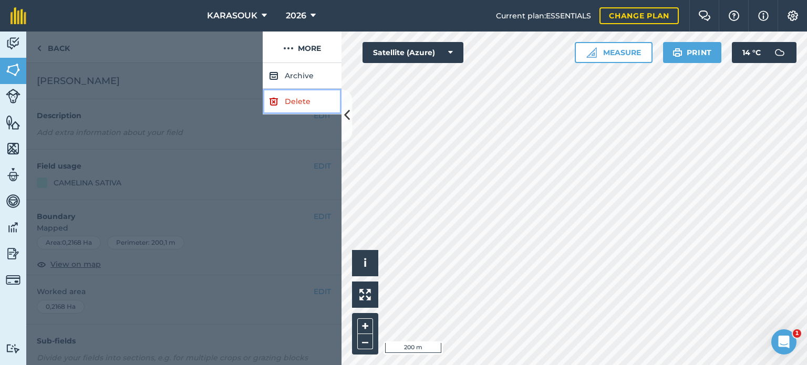
click at [303, 105] on link "Delete" at bounding box center [302, 102] width 79 height 26
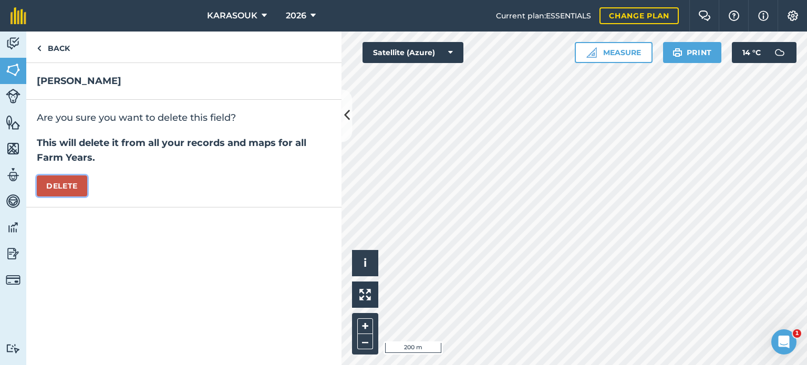
click at [58, 185] on button "Delete" at bounding box center [62, 185] width 50 height 21
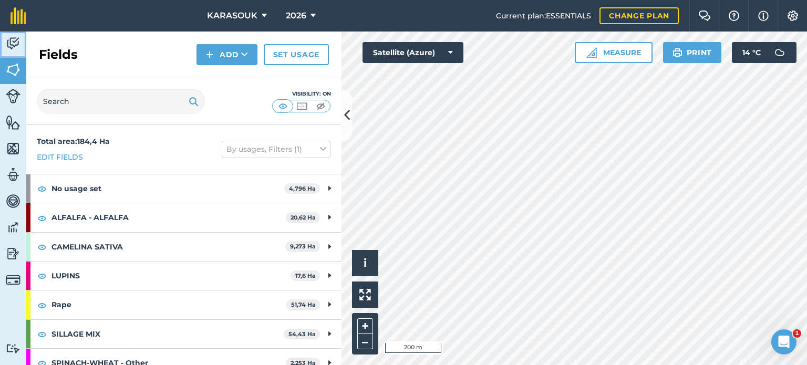
click at [11, 44] on img at bounding box center [13, 44] width 15 height 16
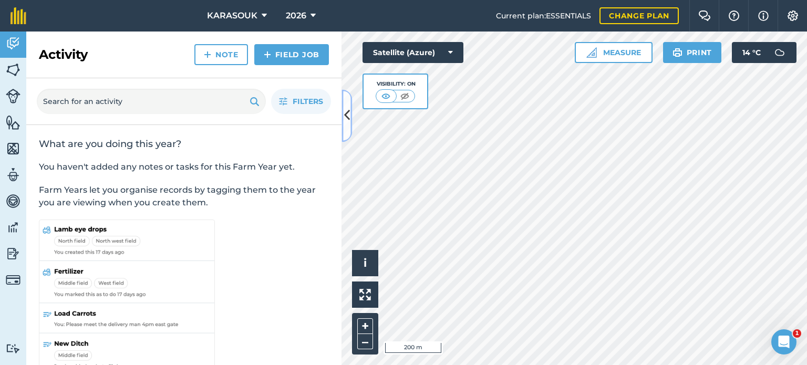
click at [344, 117] on icon at bounding box center [347, 116] width 6 height 18
click at [347, 114] on icon at bounding box center [347, 116] width 6 height 18
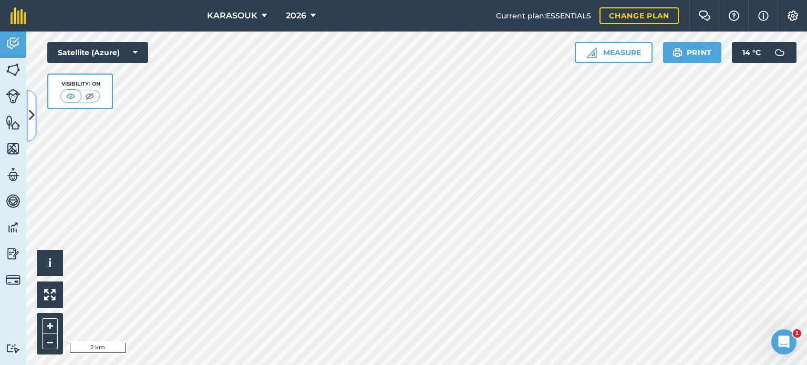
click at [34, 108] on icon at bounding box center [32, 116] width 6 height 18
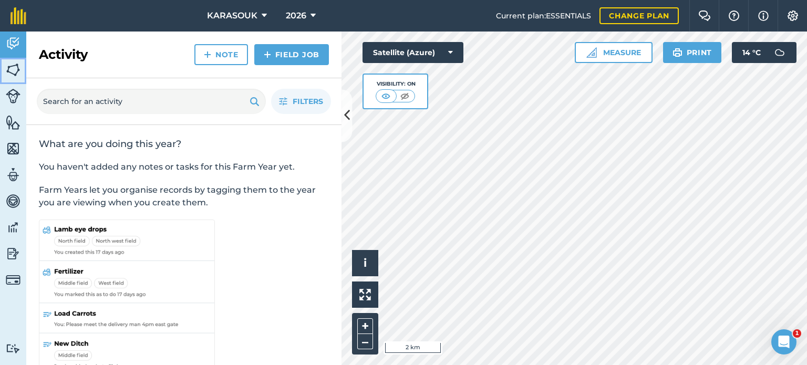
click at [1, 59] on link "Fields" at bounding box center [13, 71] width 26 height 26
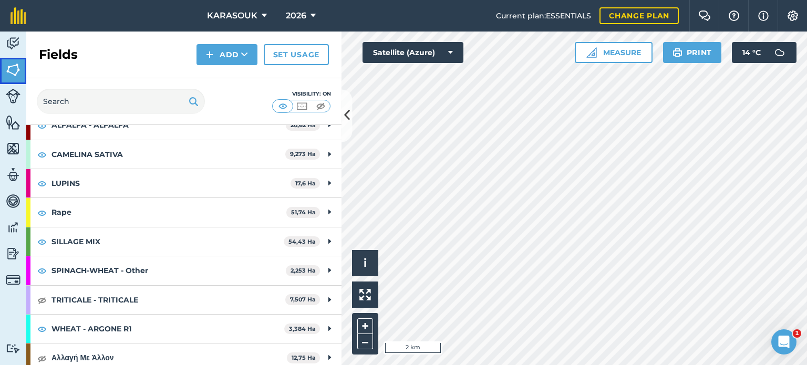
scroll to position [98, 0]
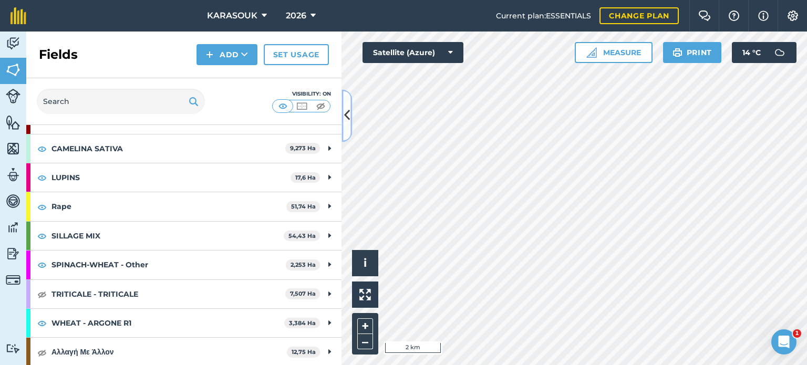
click at [347, 121] on icon at bounding box center [347, 116] width 6 height 18
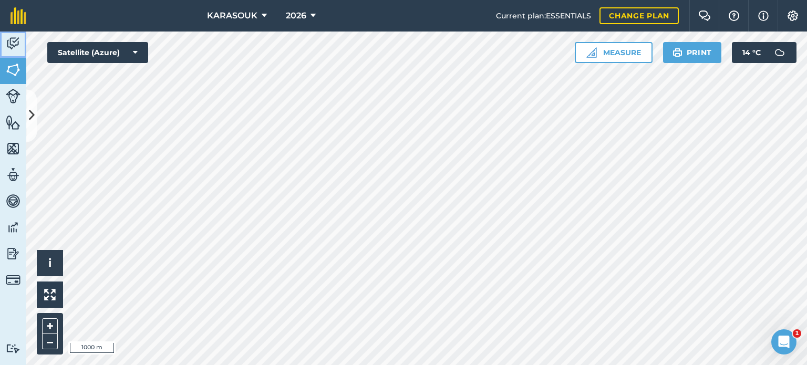
click at [15, 42] on img at bounding box center [13, 44] width 15 height 16
click at [8, 45] on img at bounding box center [13, 44] width 15 height 16
click at [27, 105] on button at bounding box center [31, 115] width 11 height 53
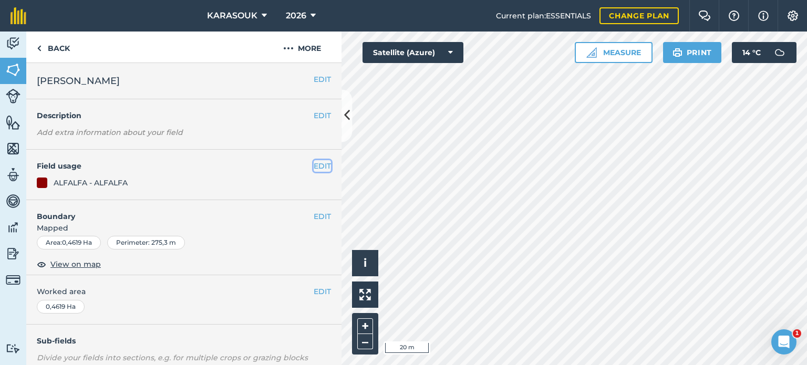
click at [314, 164] on button "EDIT" at bounding box center [322, 166] width 17 height 12
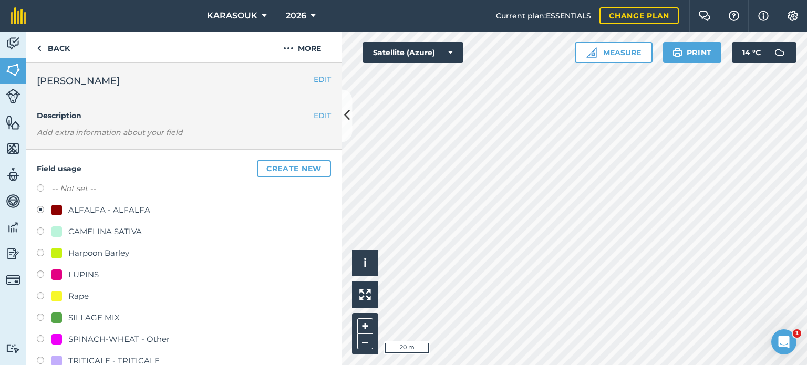
click at [88, 232] on div "CAMELINA SATIVA" at bounding box center [105, 231] width 74 height 13
radio input "true"
radio input "false"
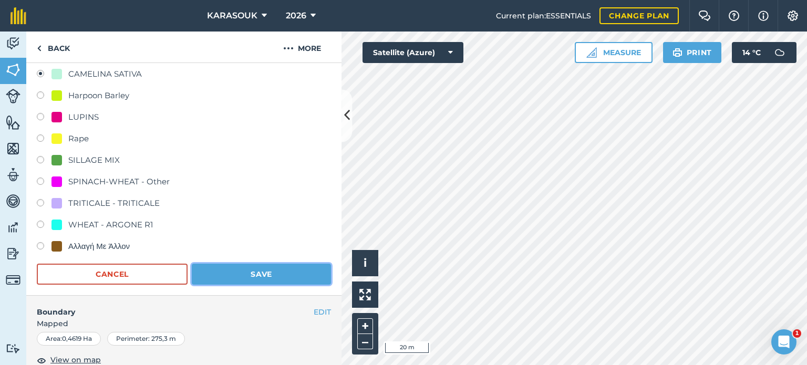
click at [257, 265] on button "Save" at bounding box center [261, 274] width 139 height 21
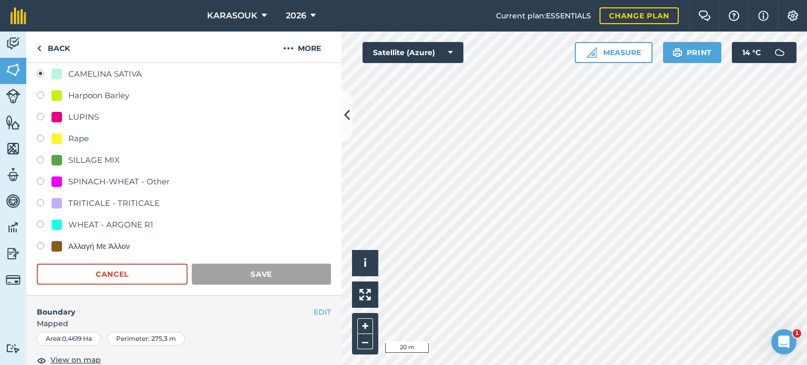
scroll to position [157, 0]
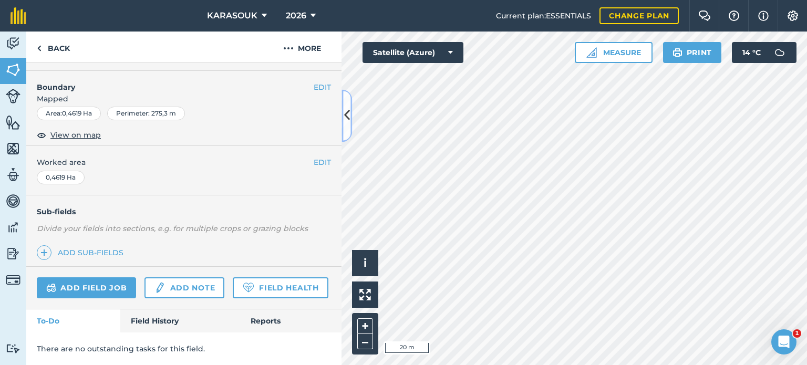
click at [345, 103] on button at bounding box center [346, 115] width 11 height 53
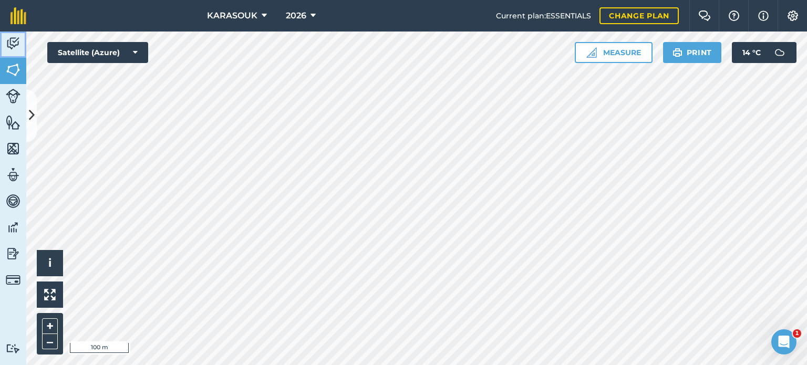
click at [16, 36] on img at bounding box center [13, 44] width 15 height 16
